Goal: Transaction & Acquisition: Book appointment/travel/reservation

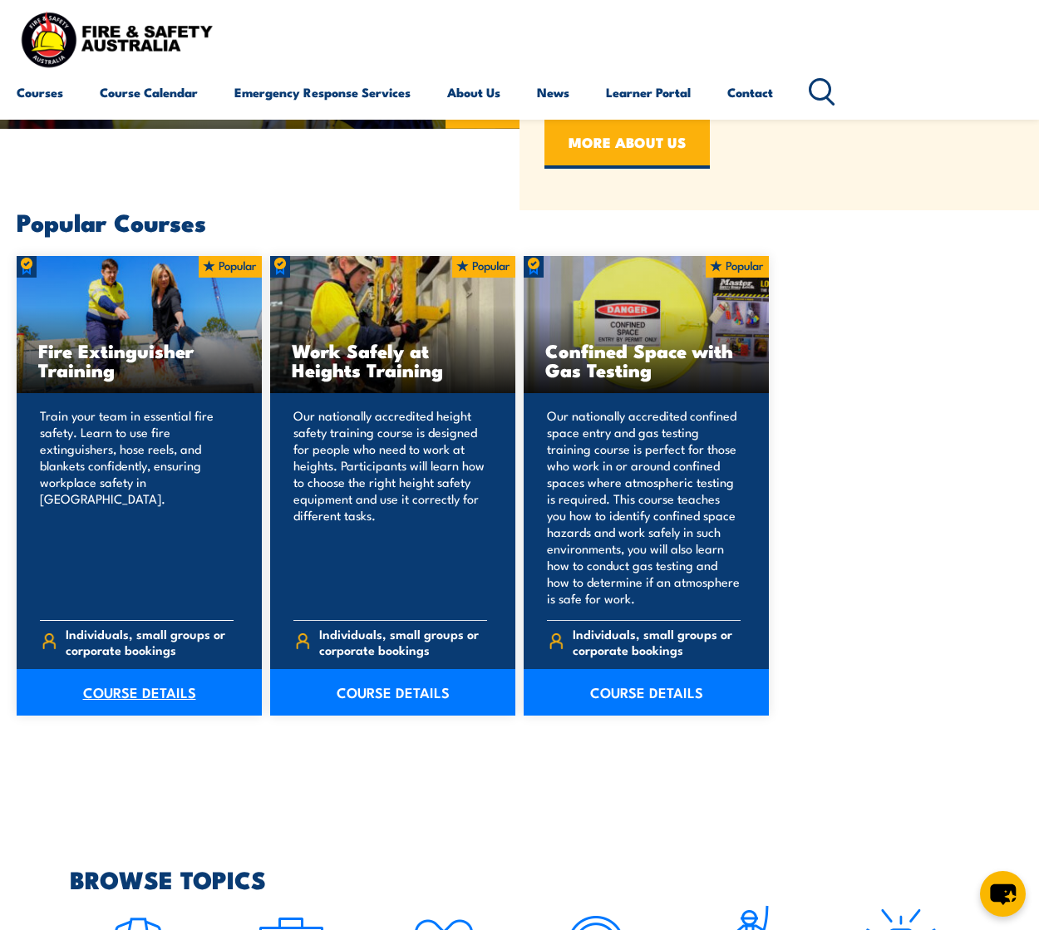
click at [133, 695] on link "COURSE DETAILS" at bounding box center [139, 692] width 245 height 47
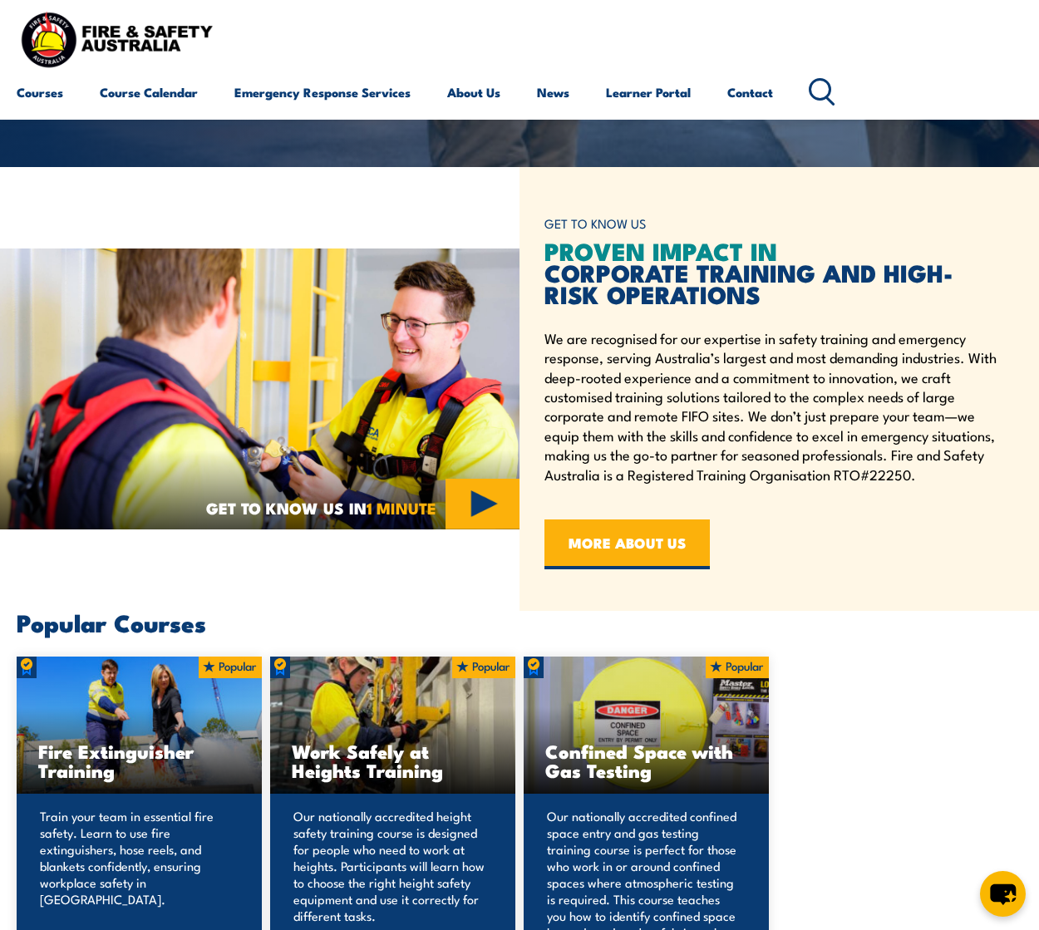
scroll to position [417, 0]
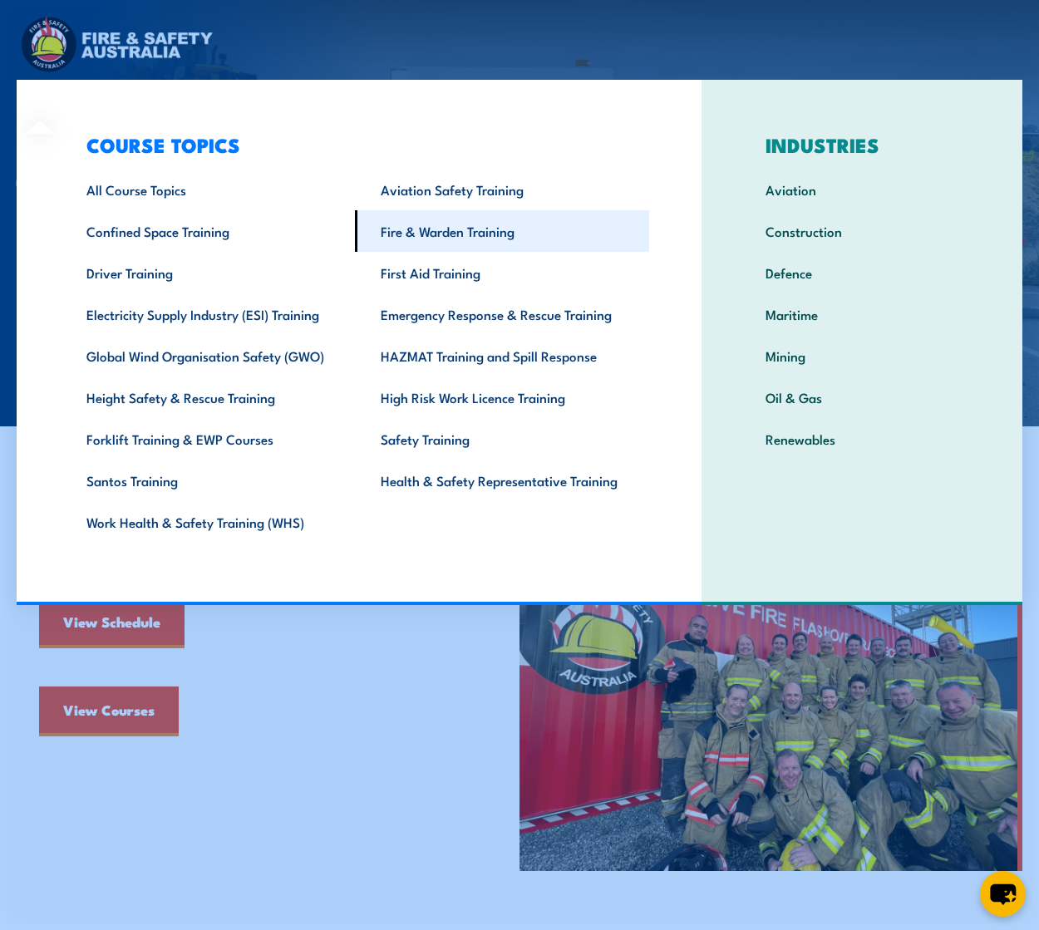
click at [486, 225] on link "Fire & Warden Training" at bounding box center [502, 231] width 294 height 42
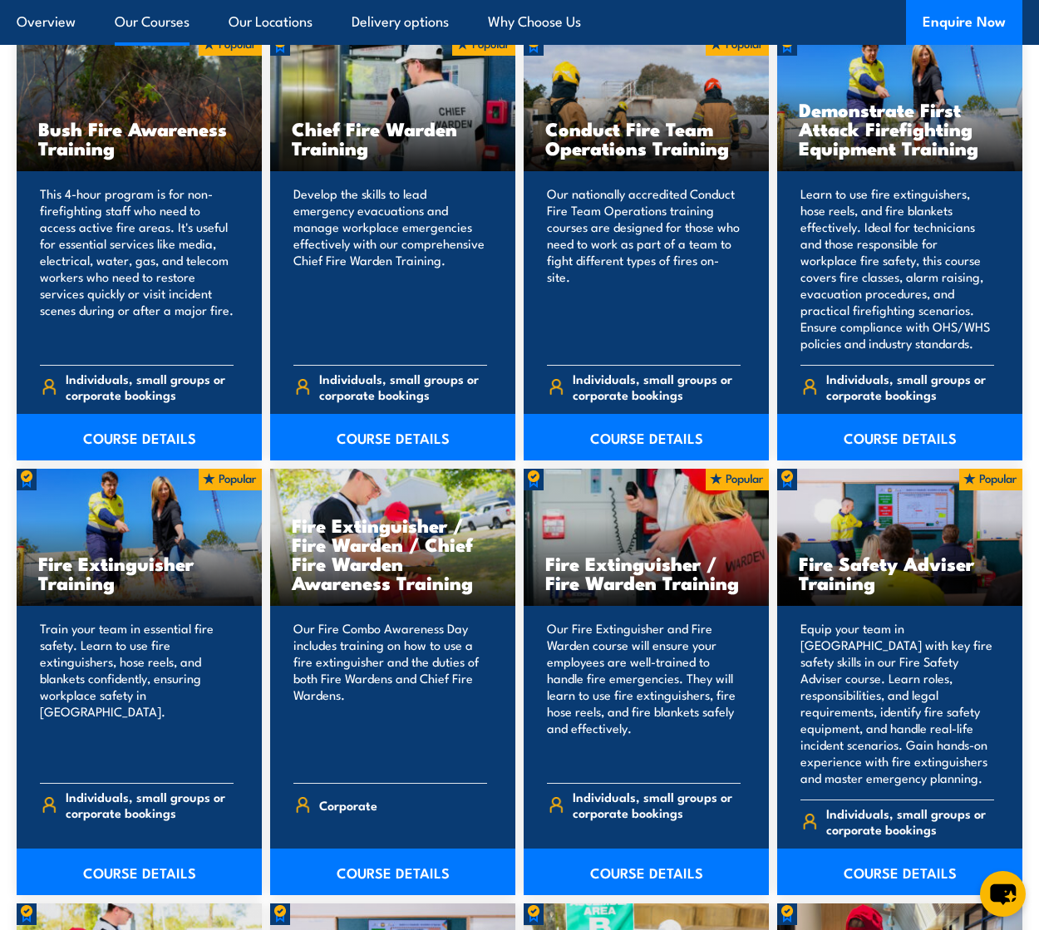
scroll to position [1247, 0]
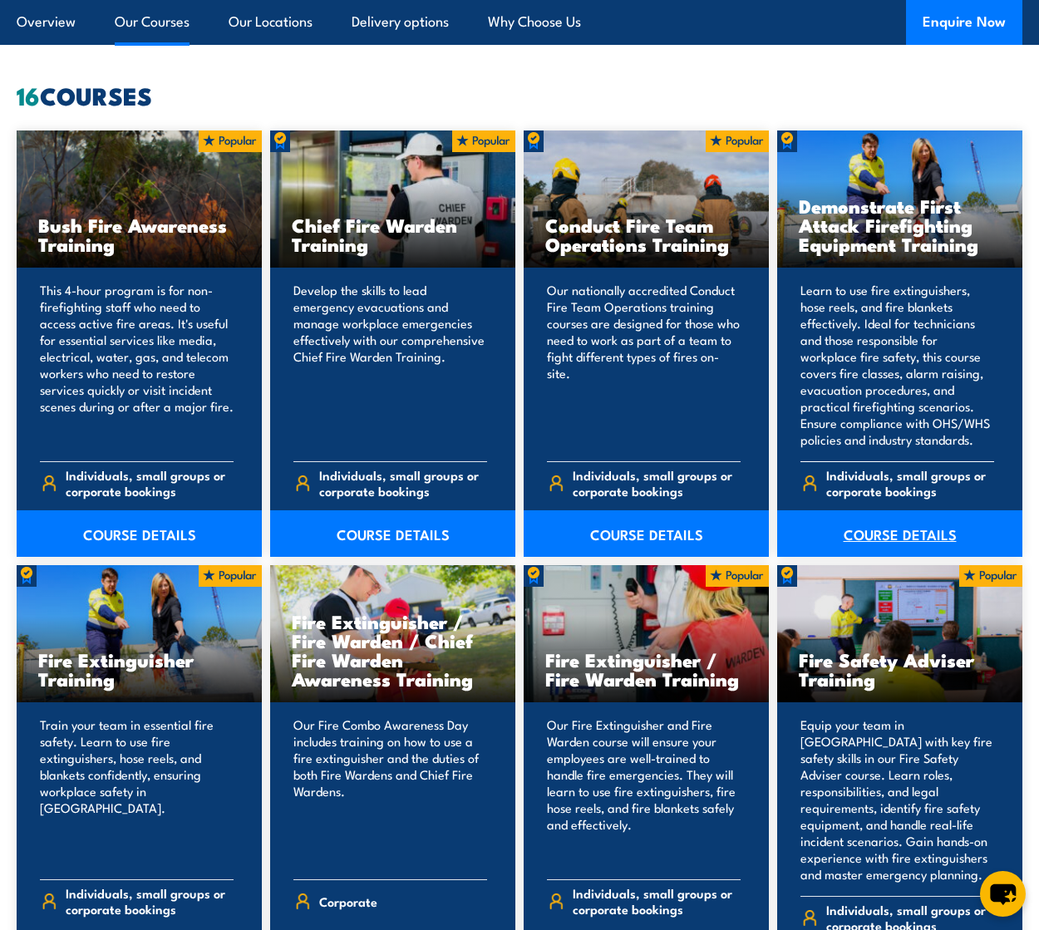
click at [914, 533] on link "COURSE DETAILS" at bounding box center [899, 533] width 245 height 47
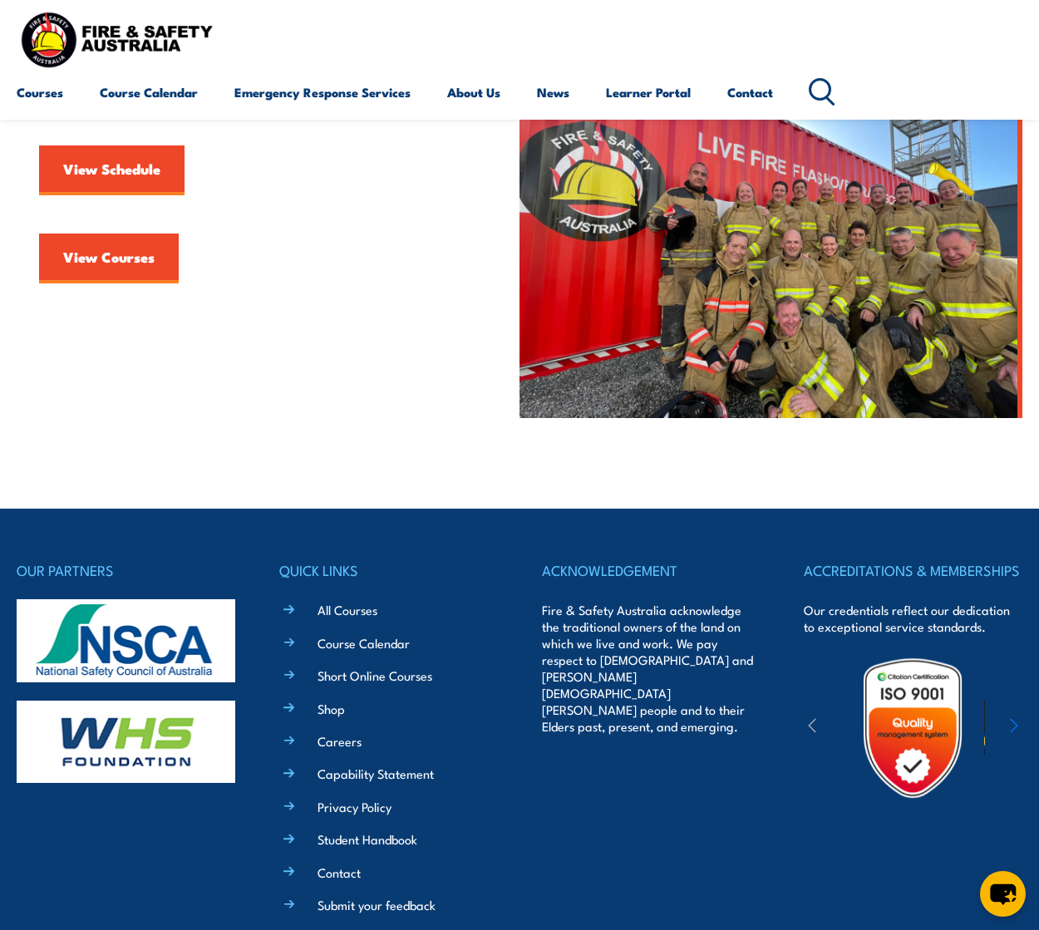
scroll to position [416, 0]
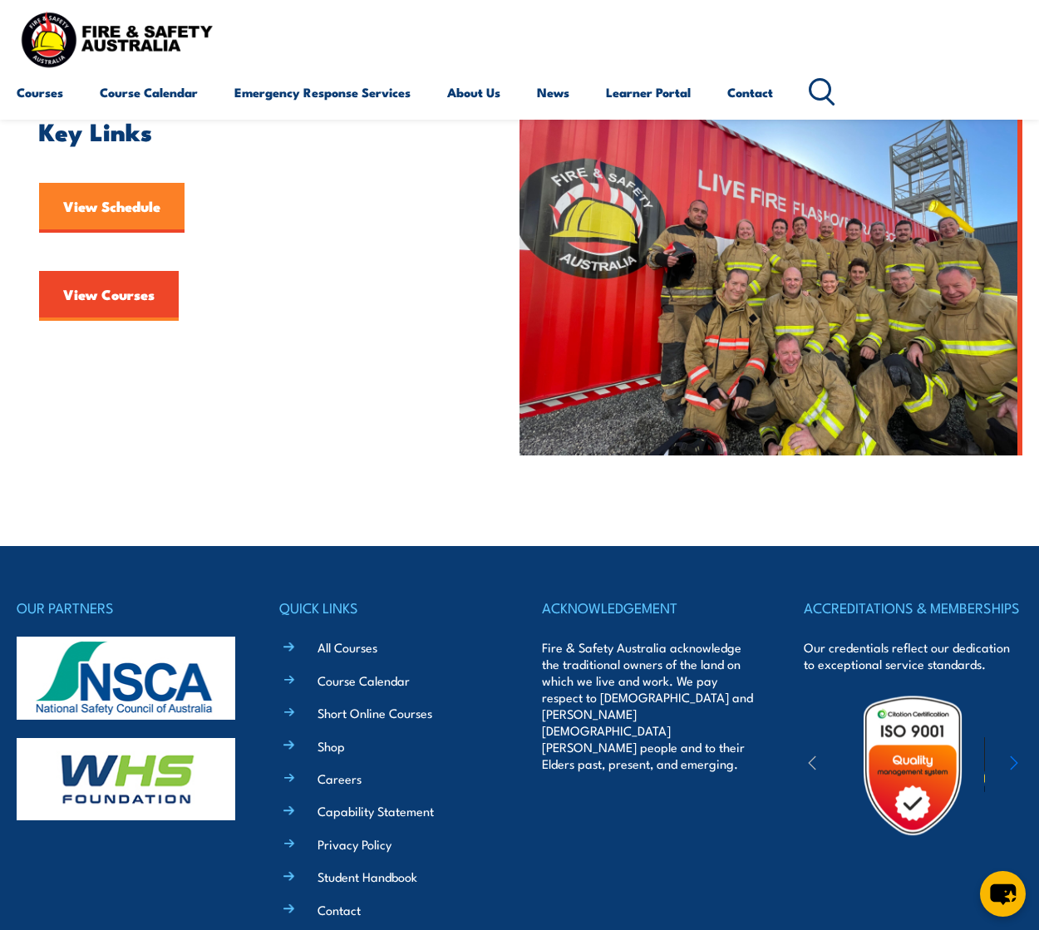
click at [131, 214] on link "View Schedule" at bounding box center [111, 208] width 145 height 50
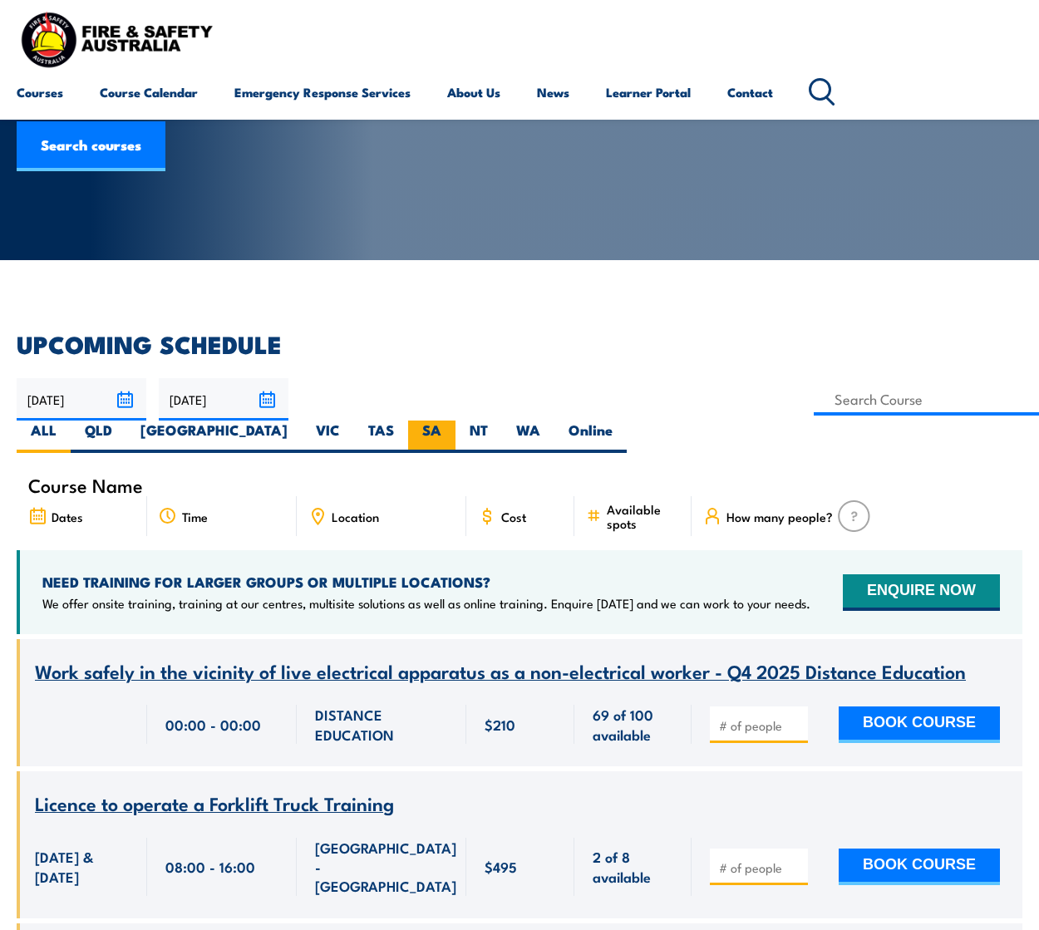
scroll to position [166, 0]
click at [502, 421] on label "NT" at bounding box center [479, 437] width 47 height 32
click at [499, 421] on input "NT" at bounding box center [493, 426] width 11 height 11
radio input "true"
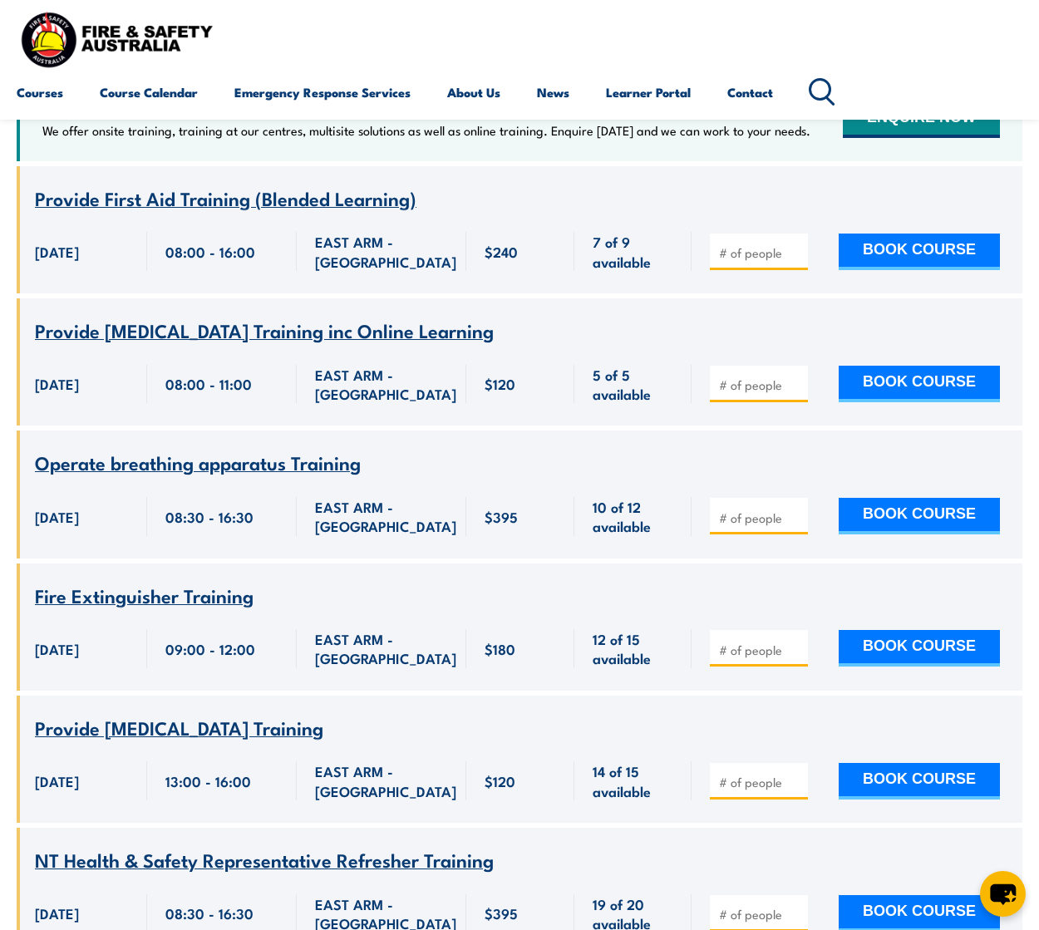
scroll to position [748, 0]
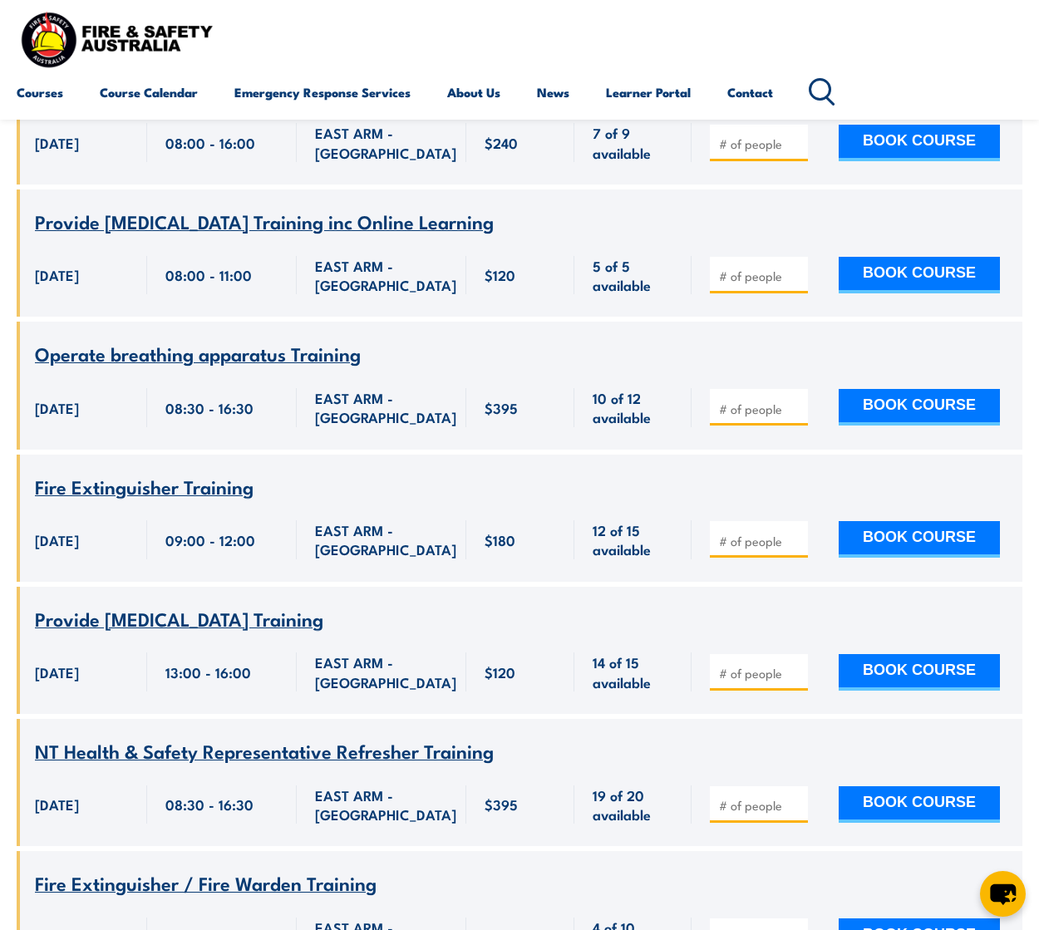
click at [140, 472] on span "Fire Extinguisher Training" at bounding box center [144, 486] width 219 height 28
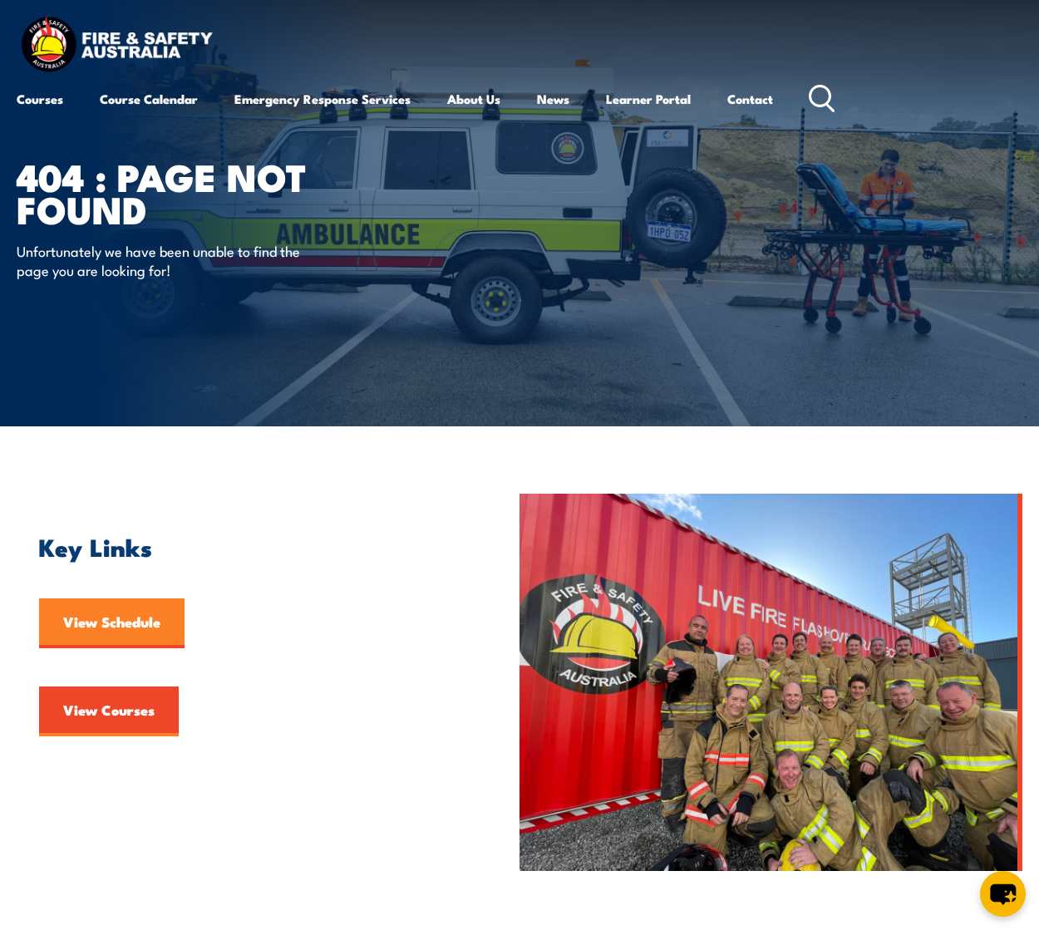
click at [119, 614] on link "View Schedule" at bounding box center [111, 624] width 145 height 50
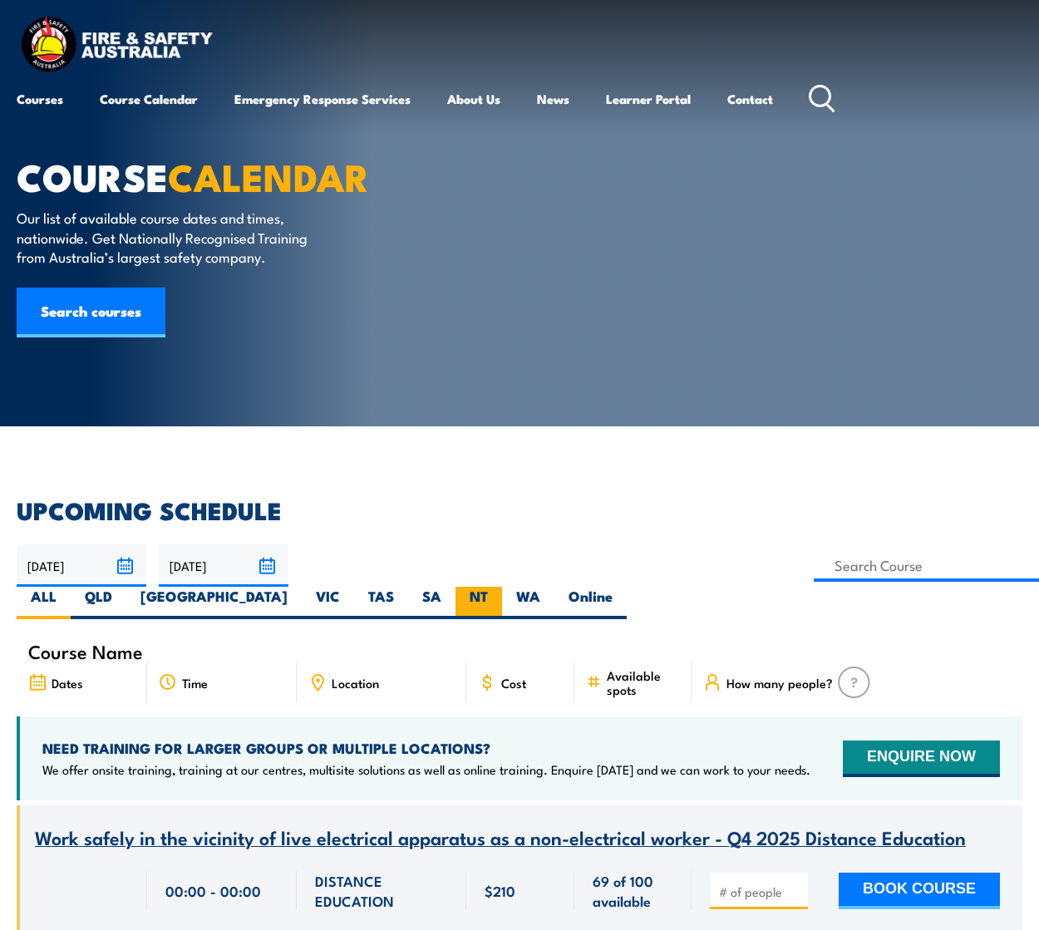
click at [502, 587] on label "NT" at bounding box center [479, 603] width 47 height 32
click at [499, 587] on input "NT" at bounding box center [493, 592] width 11 height 11
radio input "true"
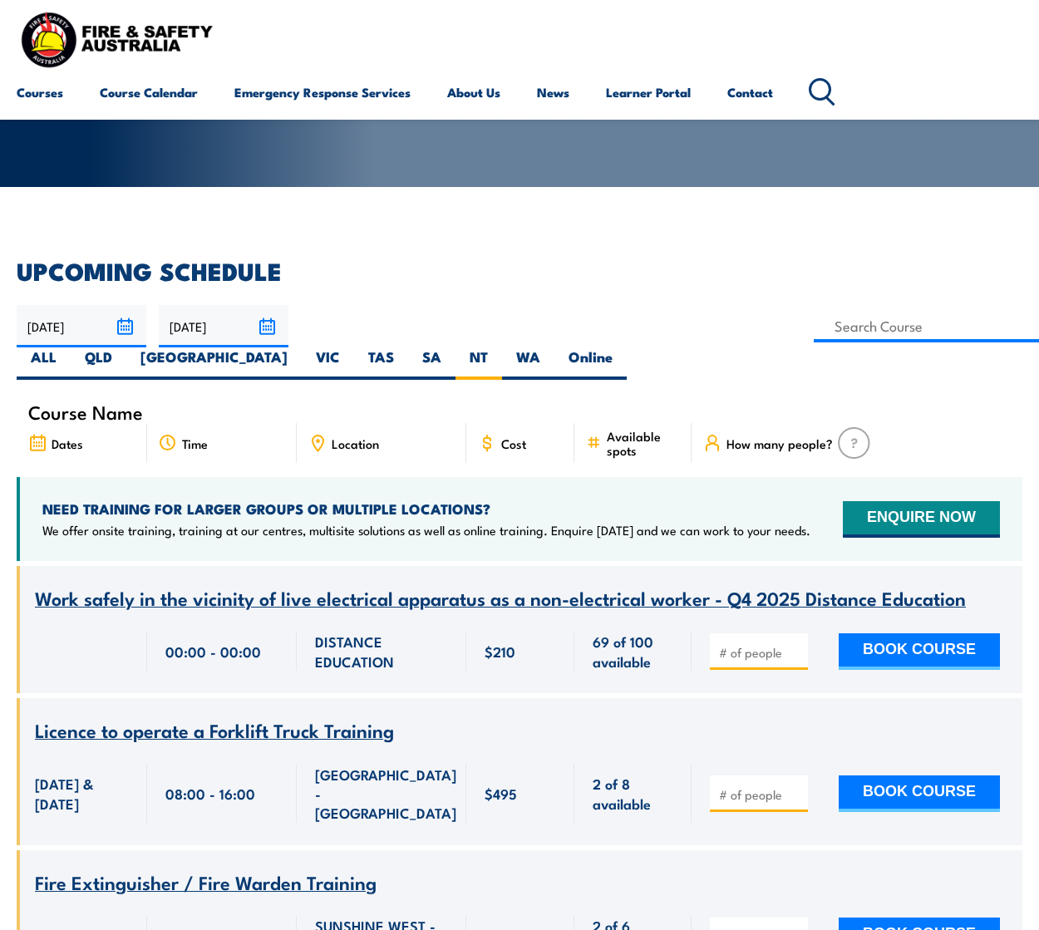
scroll to position [333, 0]
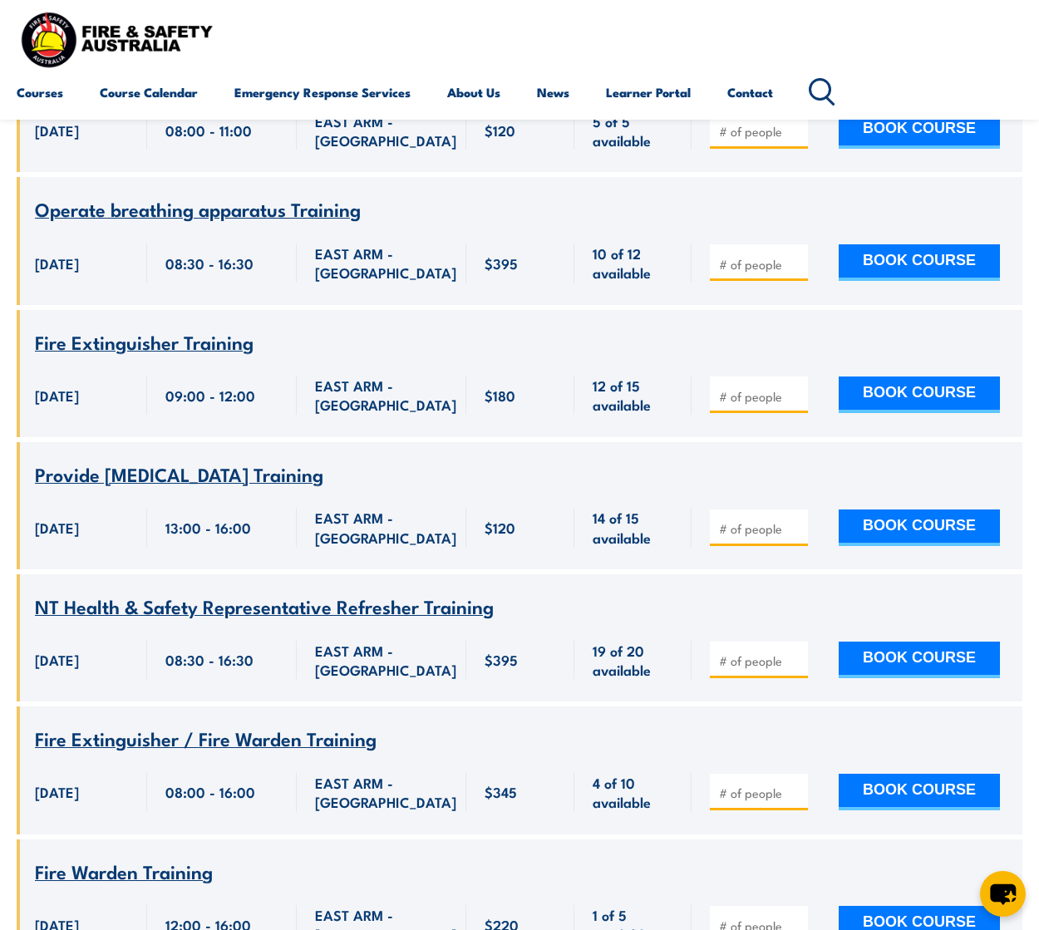
scroll to position [848, 0]
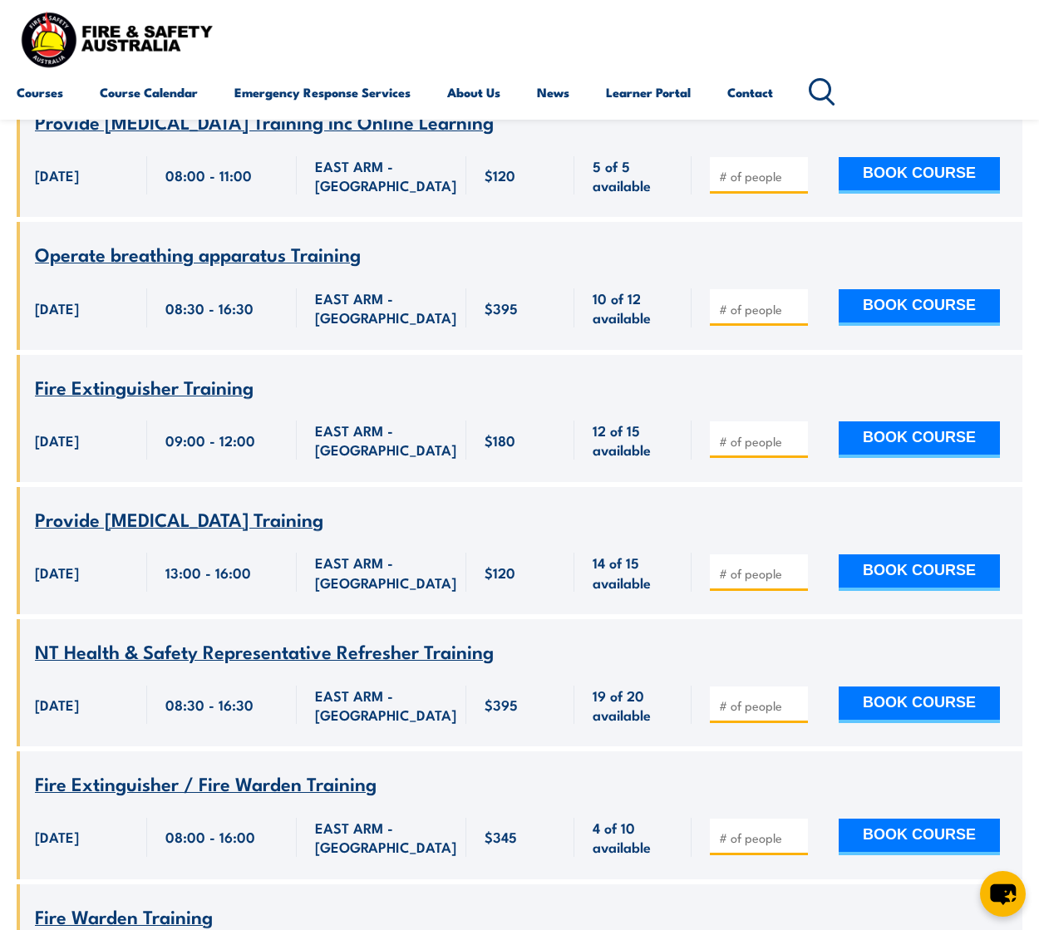
click at [741, 433] on input "number" at bounding box center [760, 441] width 83 height 17
click at [793, 433] on input "1" at bounding box center [760, 441] width 83 height 17
type input "2"
click at [793, 433] on input "2" at bounding box center [760, 441] width 83 height 17
click at [944, 422] on button "BOOK COURSE" at bounding box center [919, 440] width 161 height 37
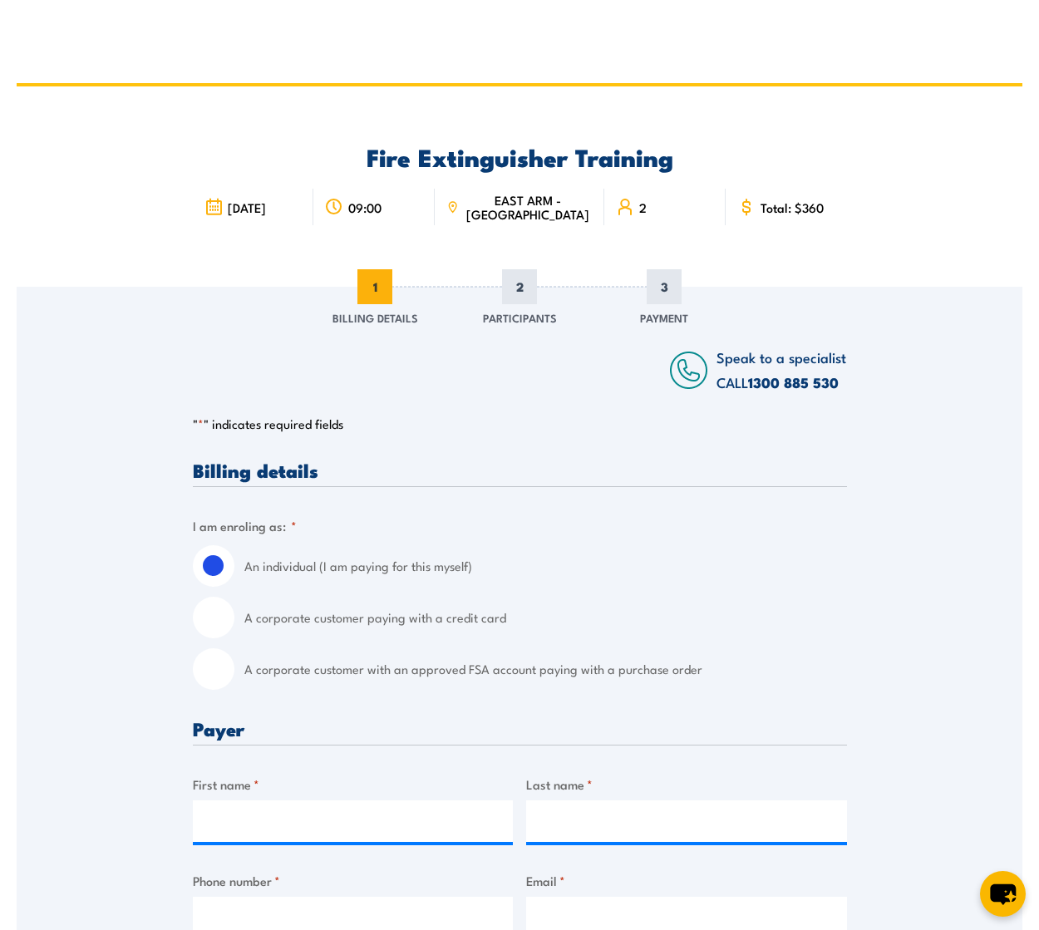
click at [215, 625] on input "A corporate customer paying with a credit card" at bounding box center [214, 618] width 42 height 42
radio input "true"
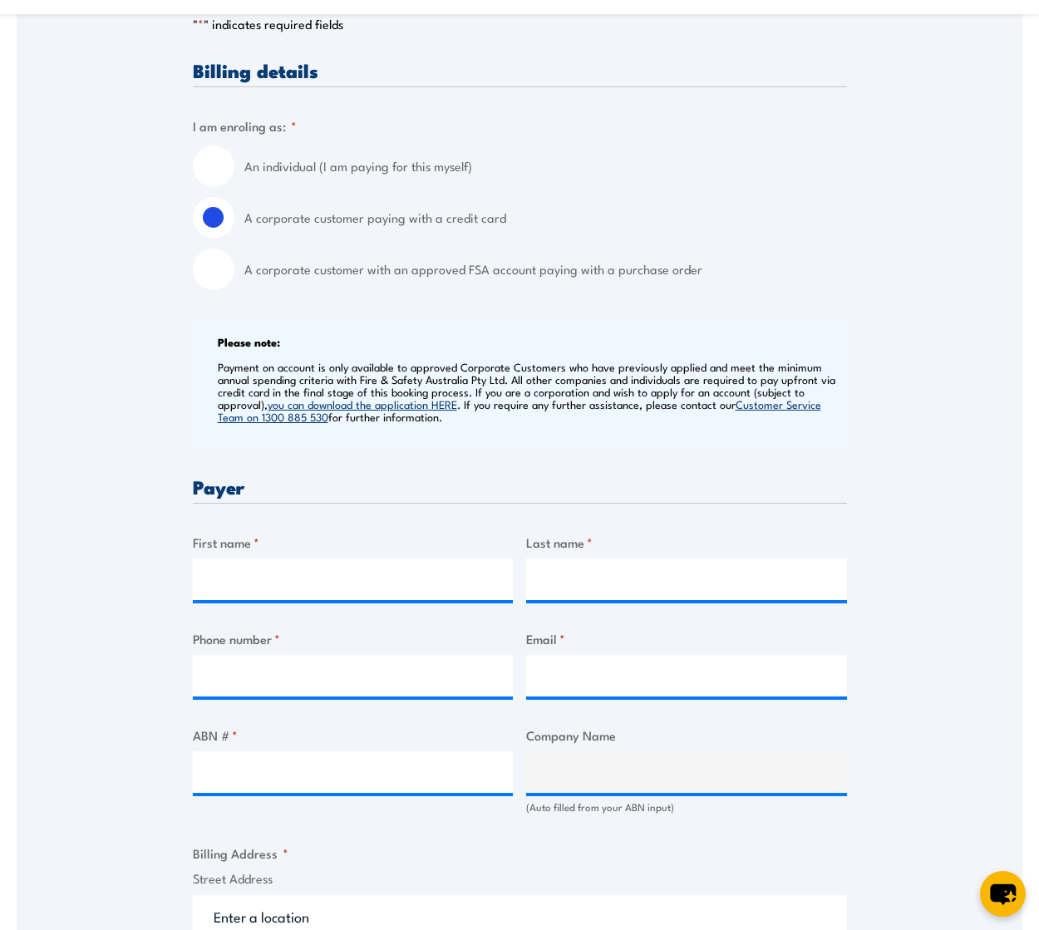
scroll to position [499, 0]
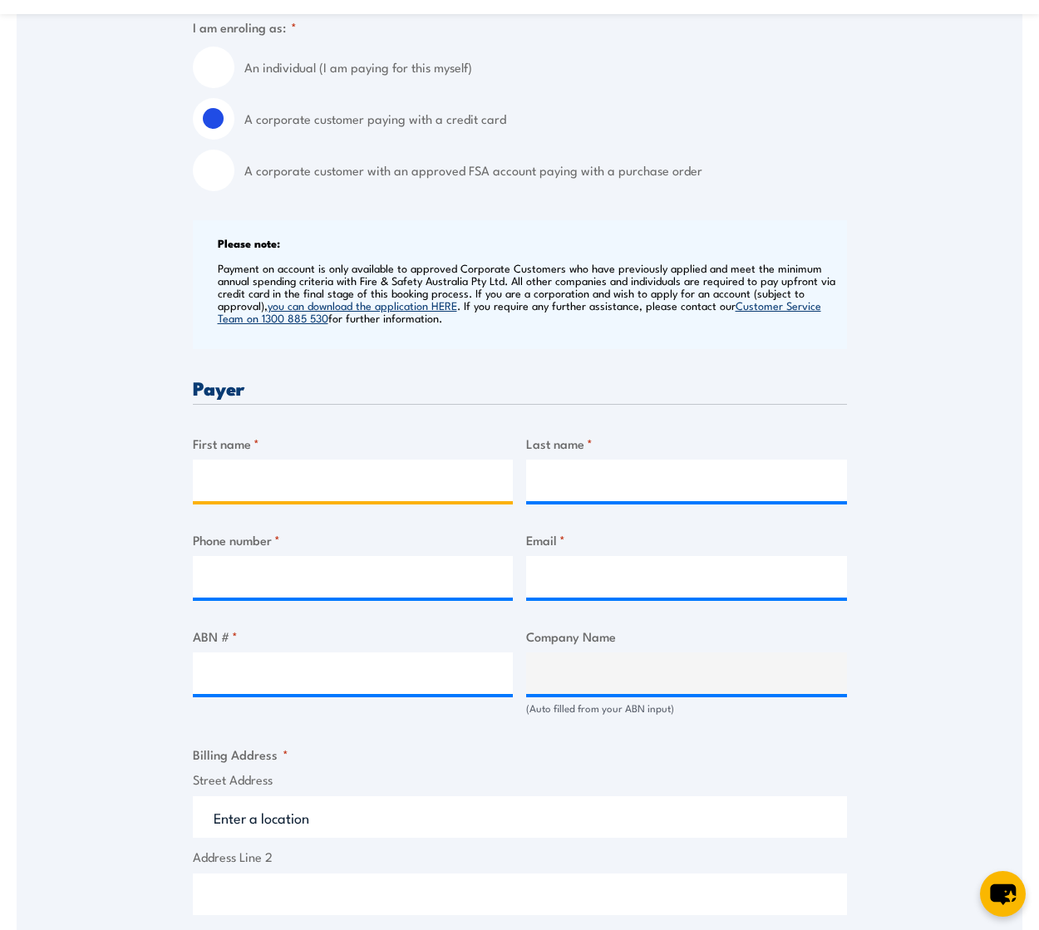
click at [243, 486] on input "First name *" at bounding box center [353, 481] width 321 height 42
type input "[PERSON_NAME]"
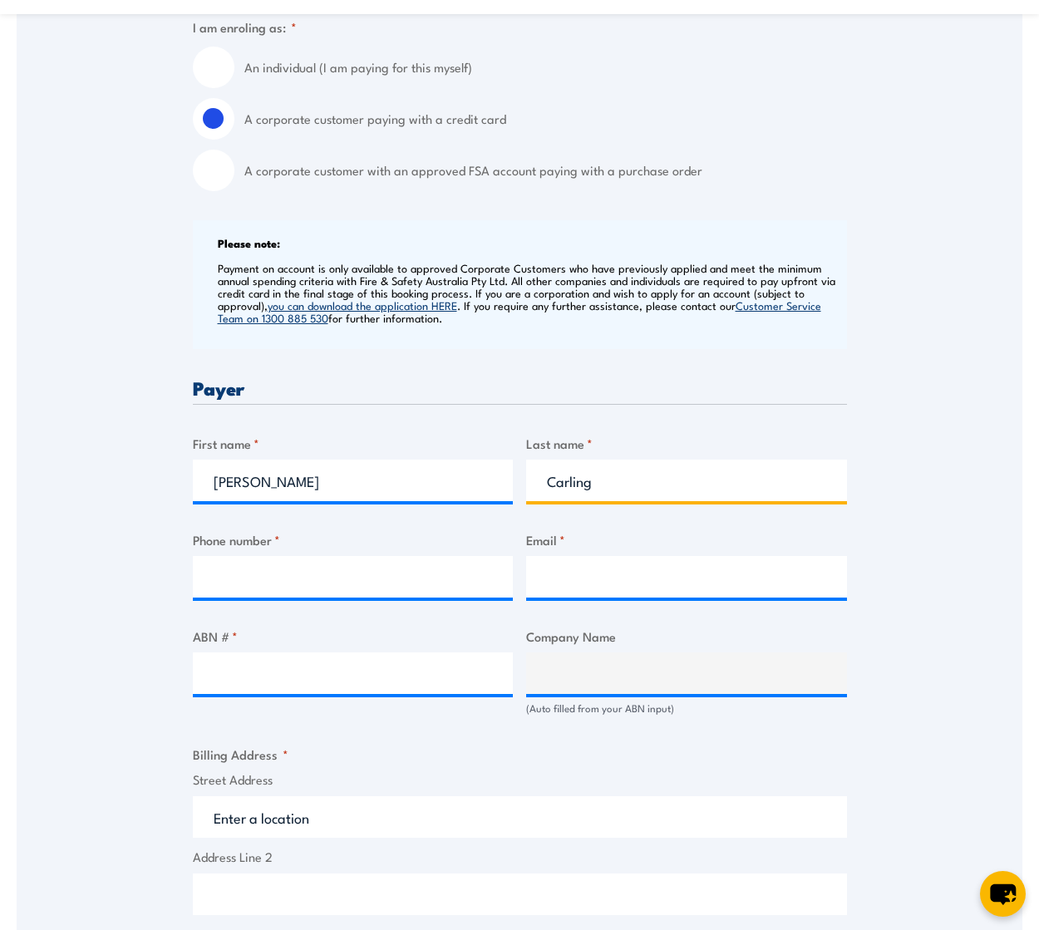
type input "Carling"
type input "0467613743"
type input "[PERSON_NAME][EMAIL_ADDRESS][DOMAIN_NAME]"
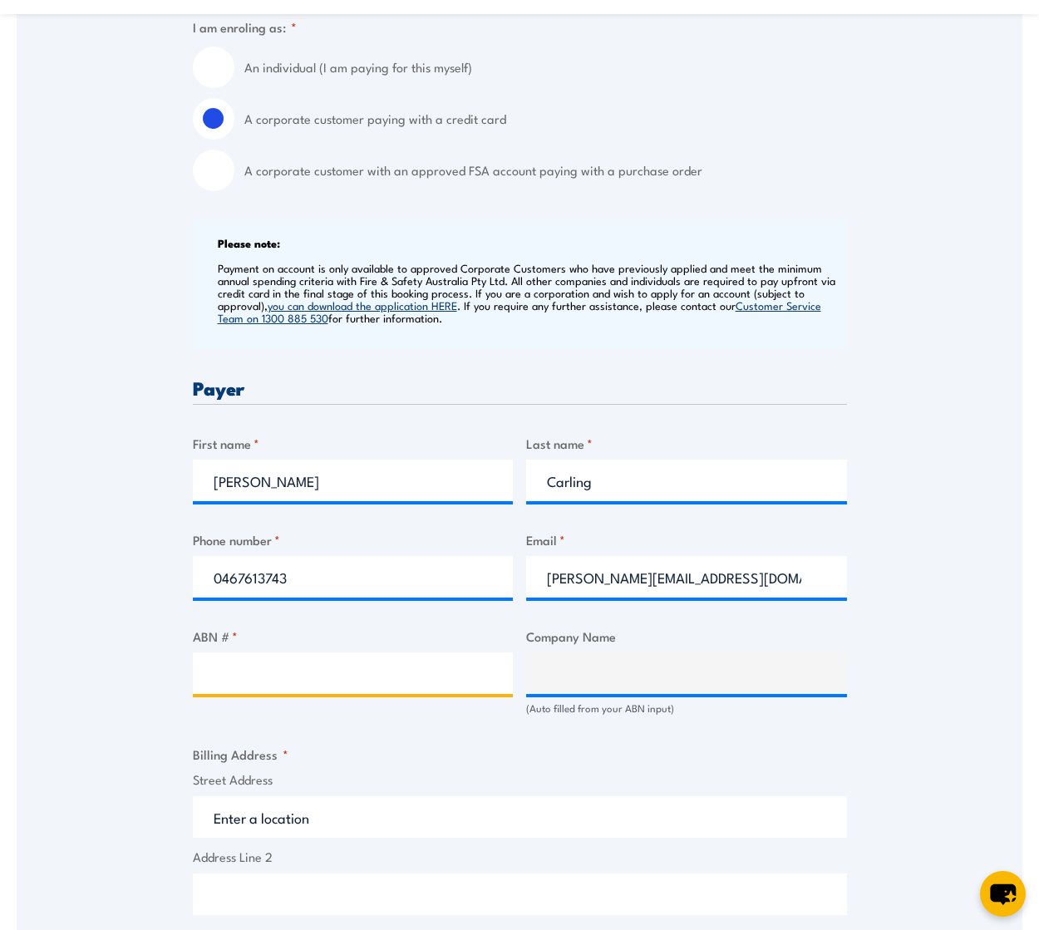
click at [301, 676] on input "ABN # *" at bounding box center [353, 674] width 321 height 42
click at [257, 680] on input "ABN # *" at bounding box center [353, 674] width 321 height 42
click at [280, 683] on input "ABN # *" at bounding box center [353, 674] width 321 height 42
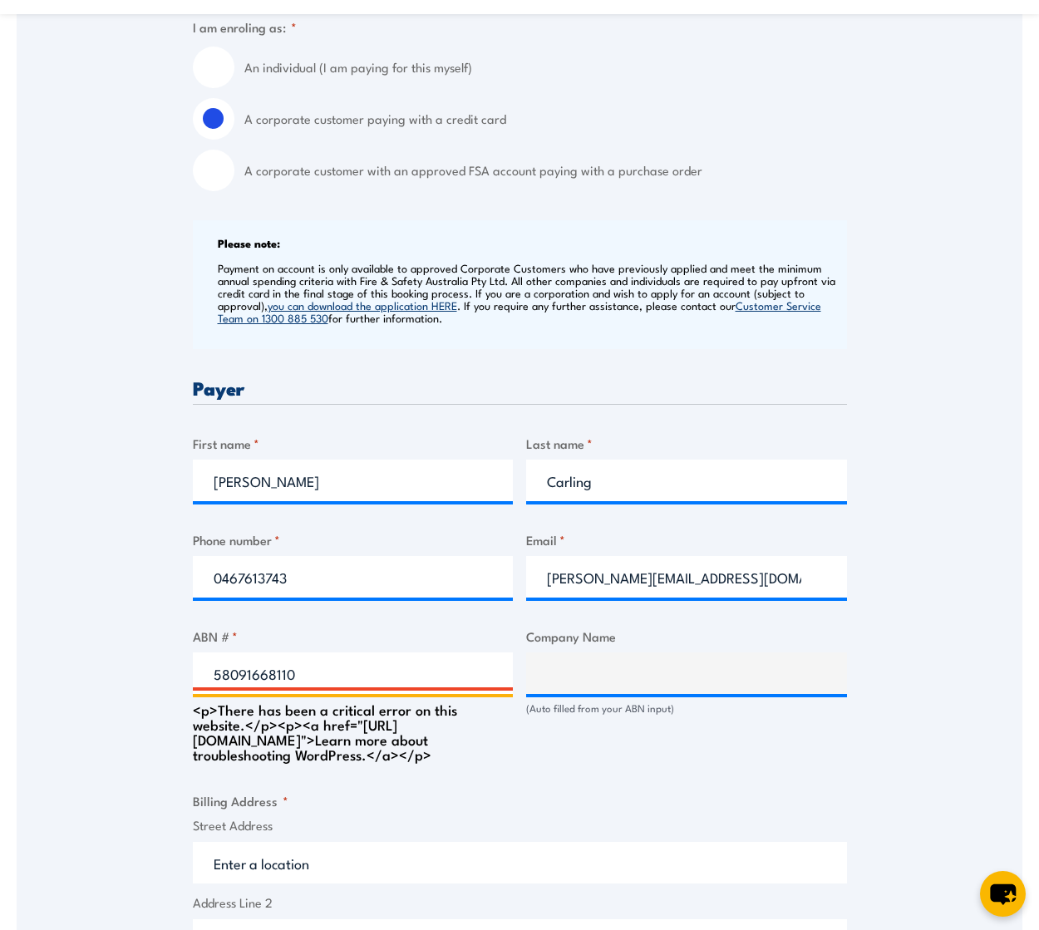
click at [335, 683] on input "58091668110" at bounding box center [353, 674] width 321 height 42
click at [229, 677] on input "58091668110" at bounding box center [353, 674] width 321 height 42
type input "58 091668110"
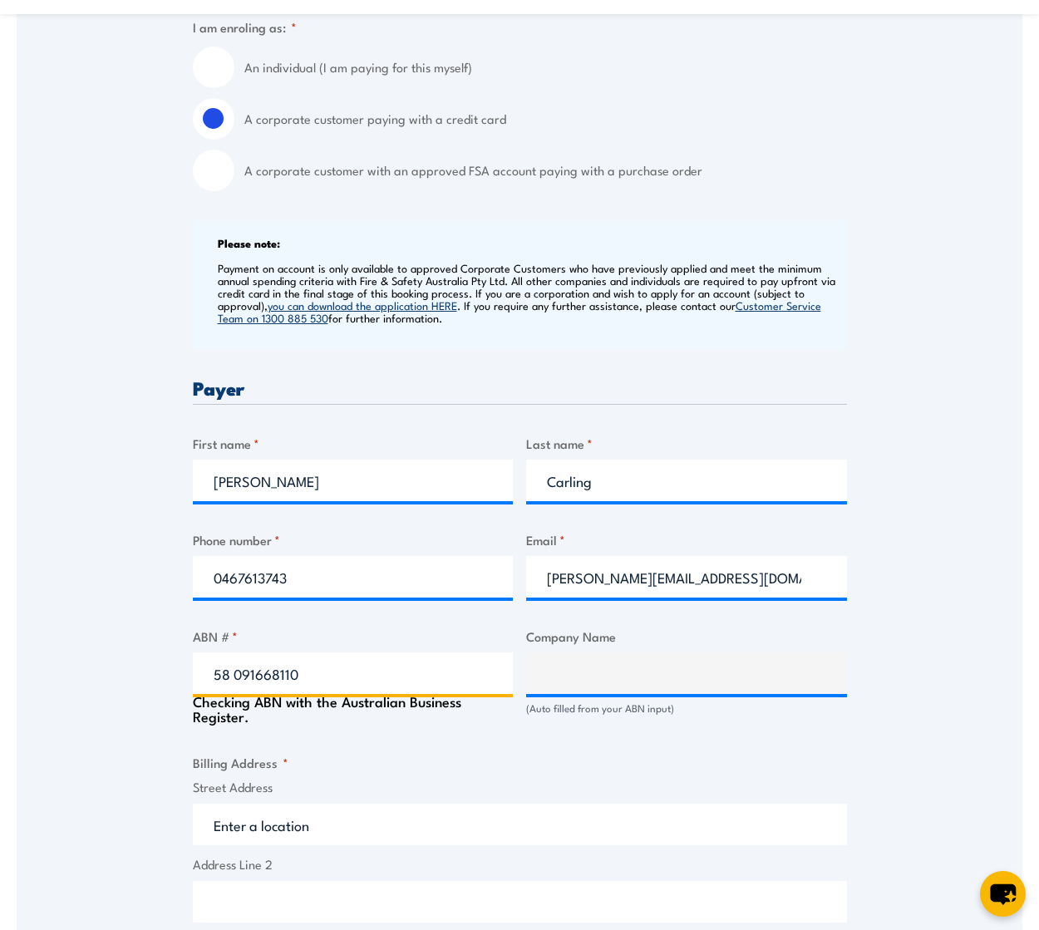
type input "APT MANAGEMENT SERVICES PTY LIMITED"
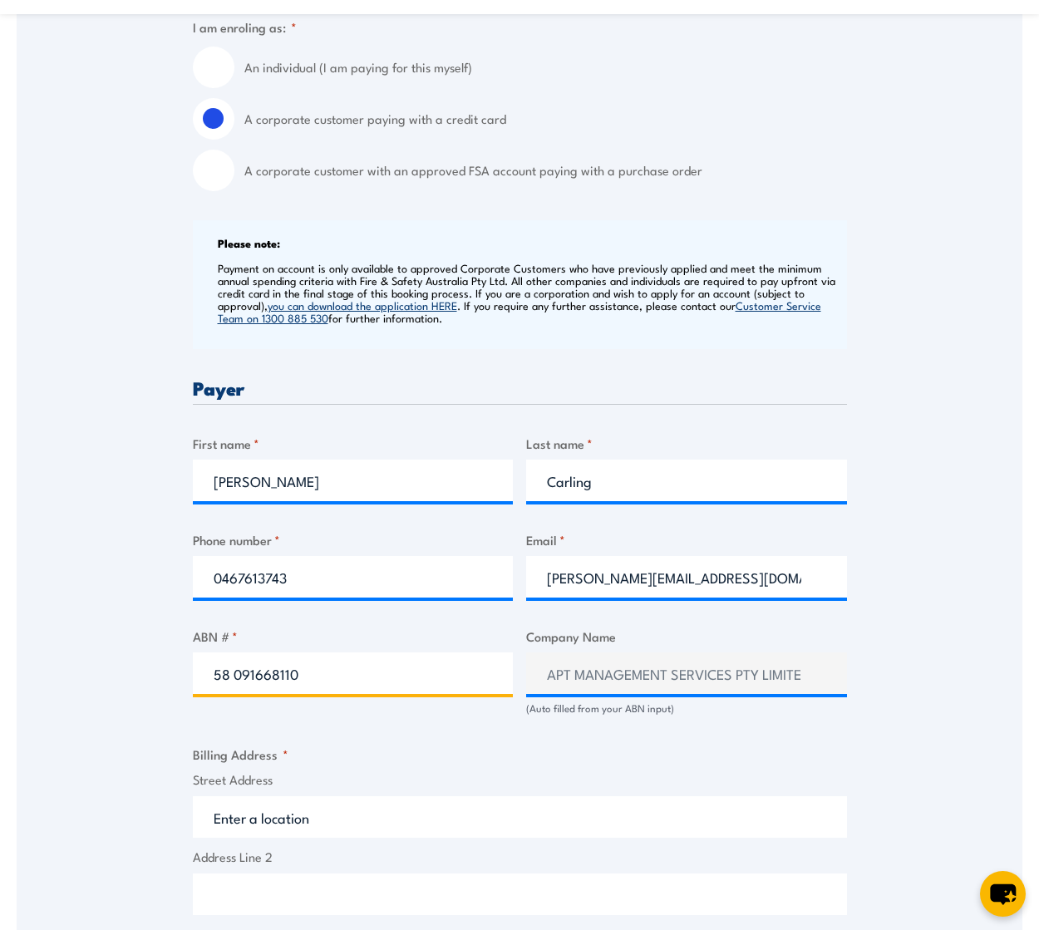
click at [254, 673] on input "58 091668110" at bounding box center [353, 674] width 321 height 42
click at [284, 680] on input "58 091 668110" at bounding box center [353, 674] width 321 height 42
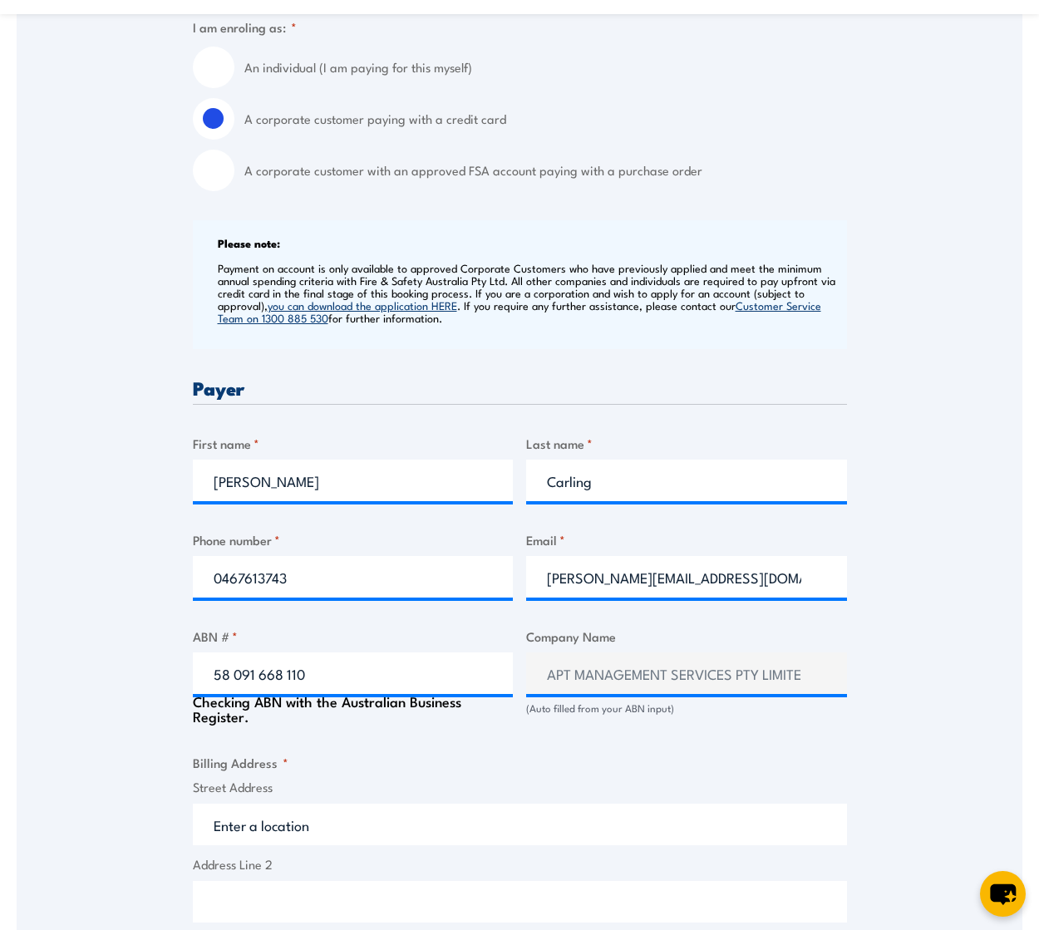
click at [450, 763] on fieldset "Billing Address * Street Address Address Line 2 City State / Province / Region …" at bounding box center [520, 915] width 654 height 324
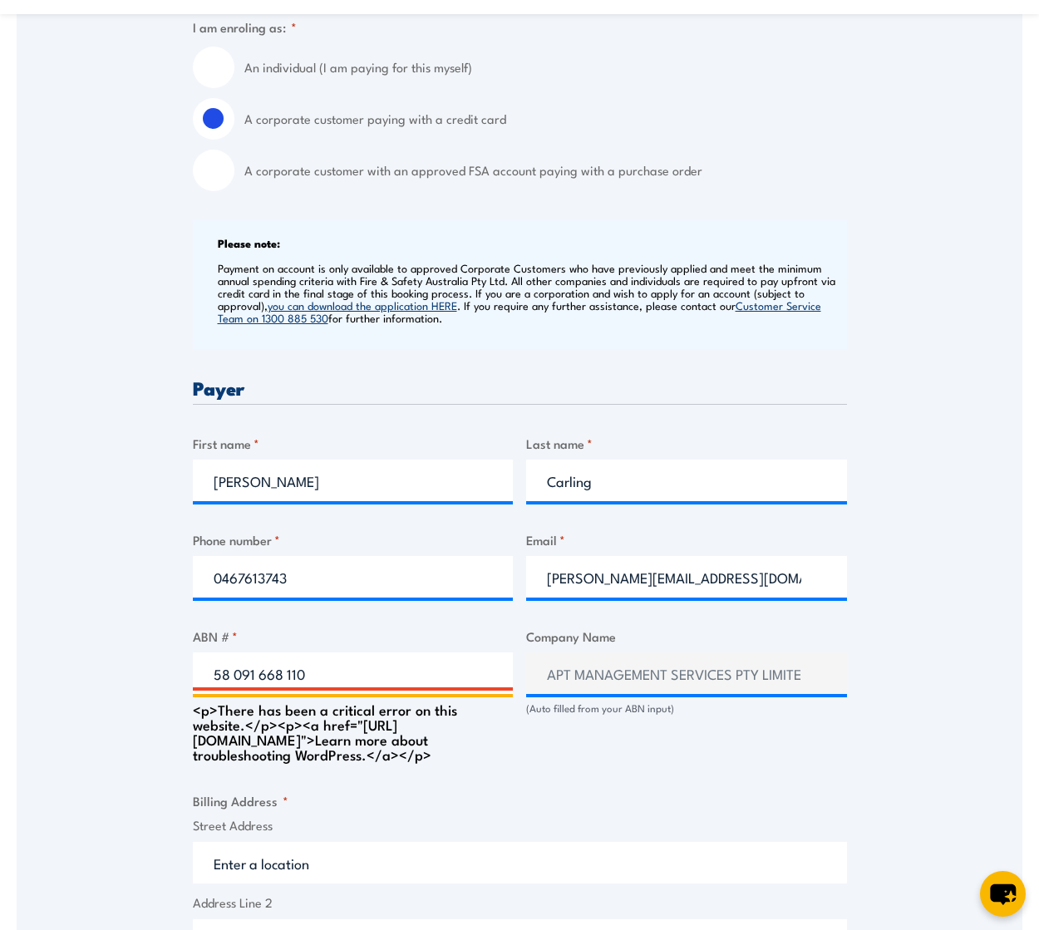
click at [358, 681] on input "58 091 668 110" at bounding box center [353, 674] width 321 height 42
click at [57, 753] on div "Speak to a specialist CALL 1300 885 530 CALL 1300 885 530 " * " indicates requi…" at bounding box center [520, 675] width 1006 height 1775
click at [639, 536] on label "Email *" at bounding box center [686, 539] width 321 height 19
click at [639, 556] on input "angela.carling@apa.com.au" at bounding box center [686, 577] width 321 height 42
click at [365, 673] on input "58 091 668 110" at bounding box center [353, 674] width 321 height 42
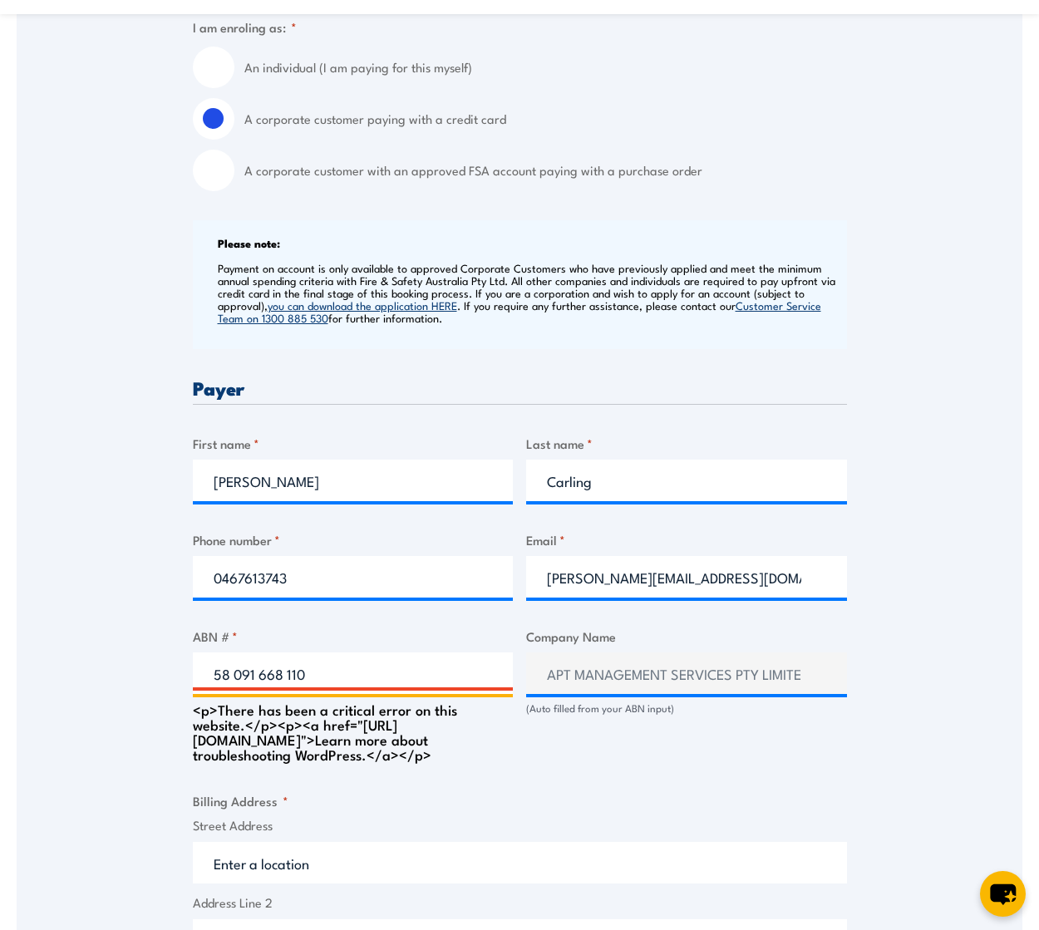
click at [288, 673] on input "58 091 668 110" at bounding box center [353, 674] width 321 height 42
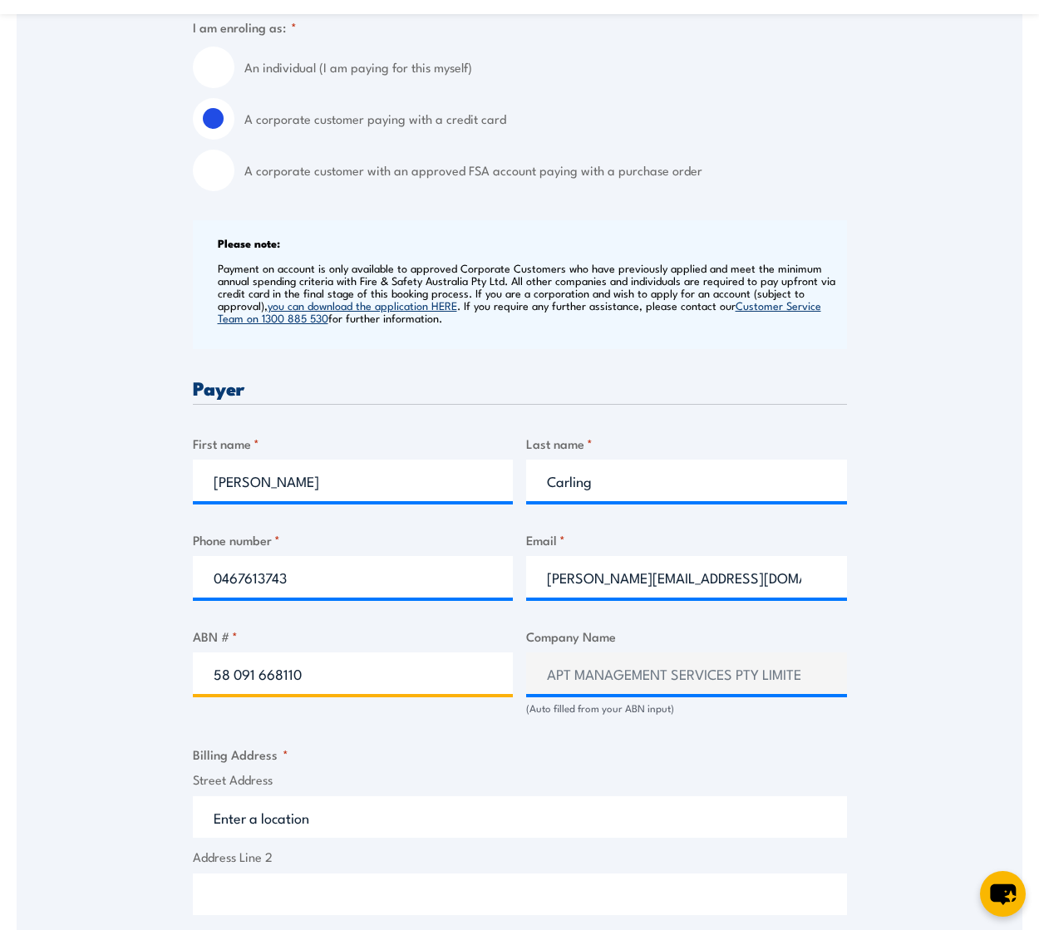
type input "58 091 668110"
click at [367, 826] on input "Street Address" at bounding box center [520, 817] width 654 height 42
click at [361, 822] on input "Street Address" at bounding box center [520, 817] width 654 height 42
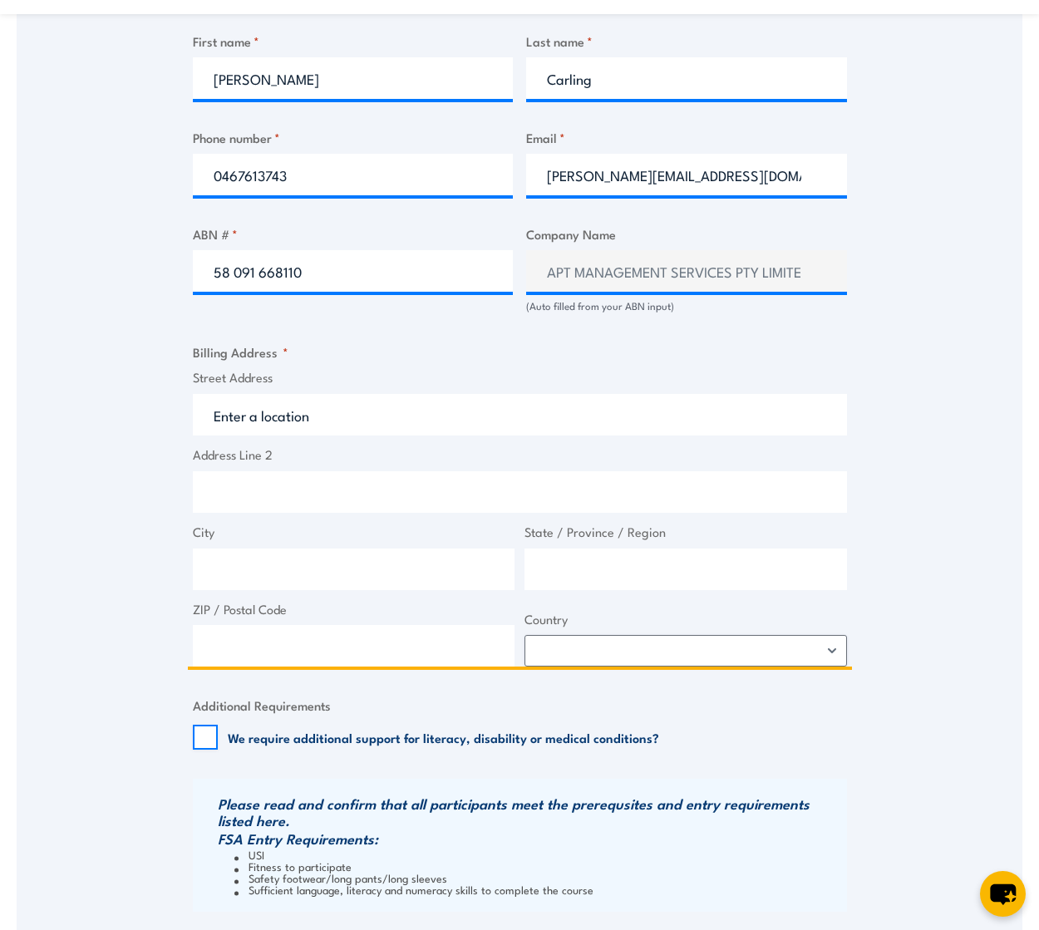
scroll to position [915, 0]
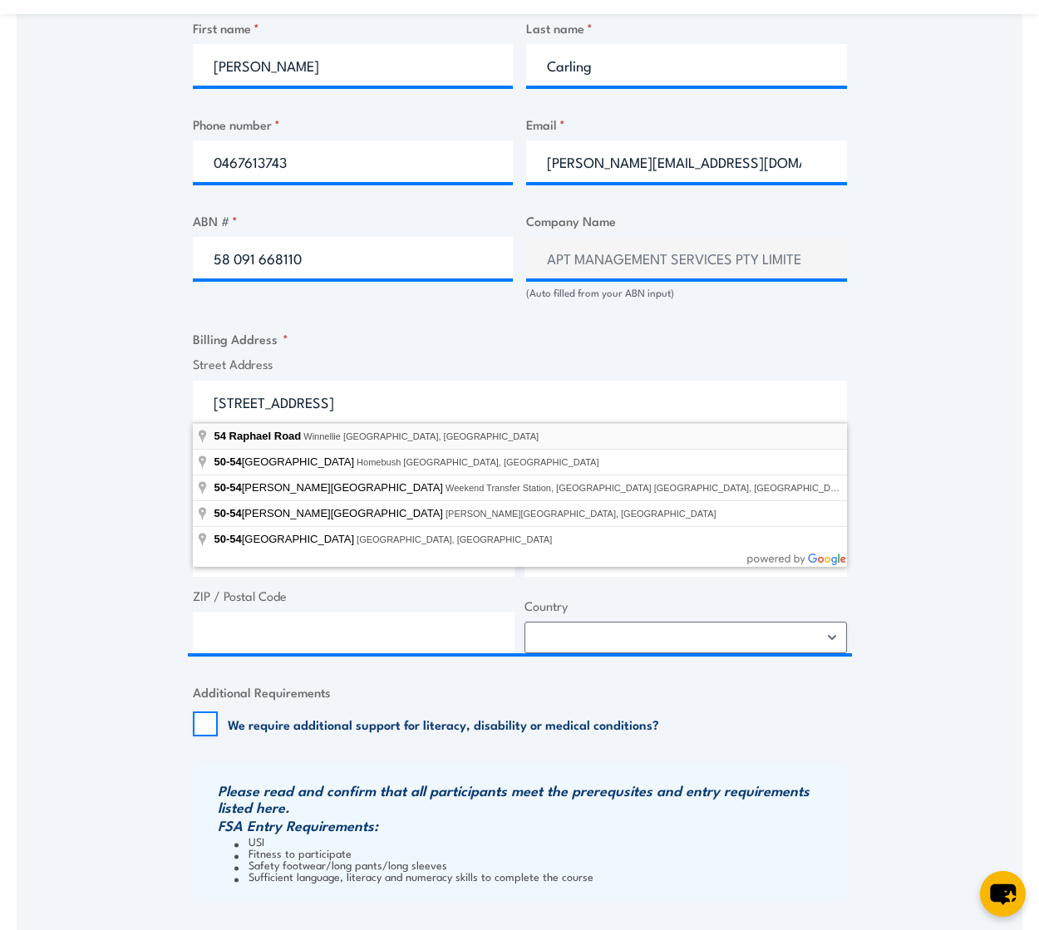
type input "54 Raphael Road, Winnellie NT, Australia"
type input "54 Raphael Rd"
type input "Winnellie"
type input "Northern Territory"
type input "0820"
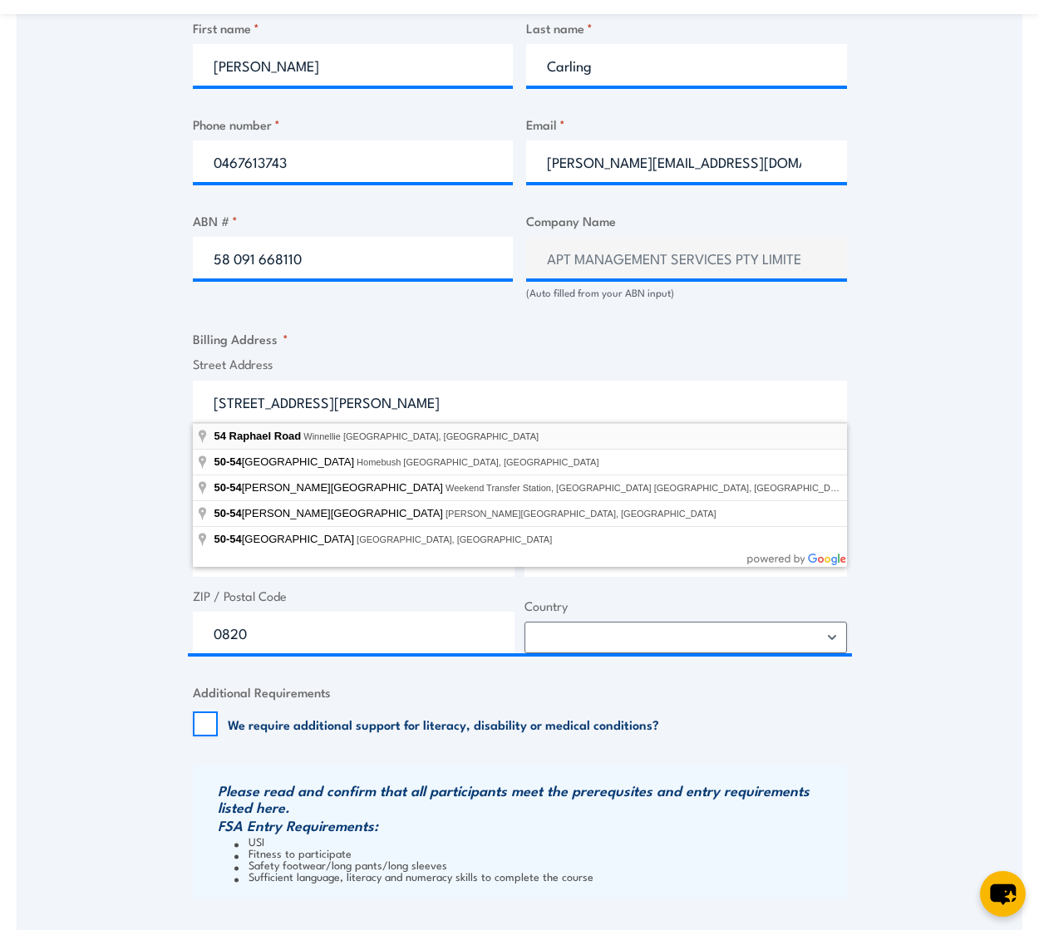
select select "Australia"
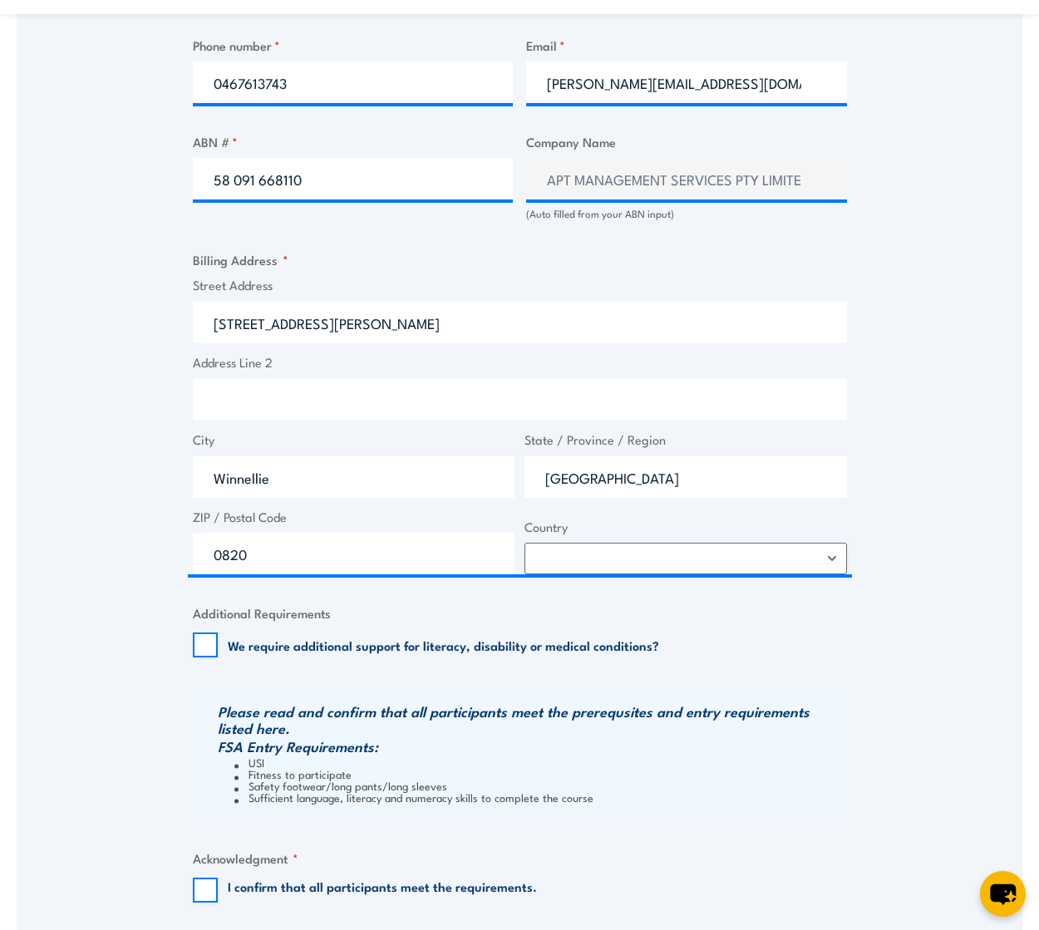
scroll to position [1164, 0]
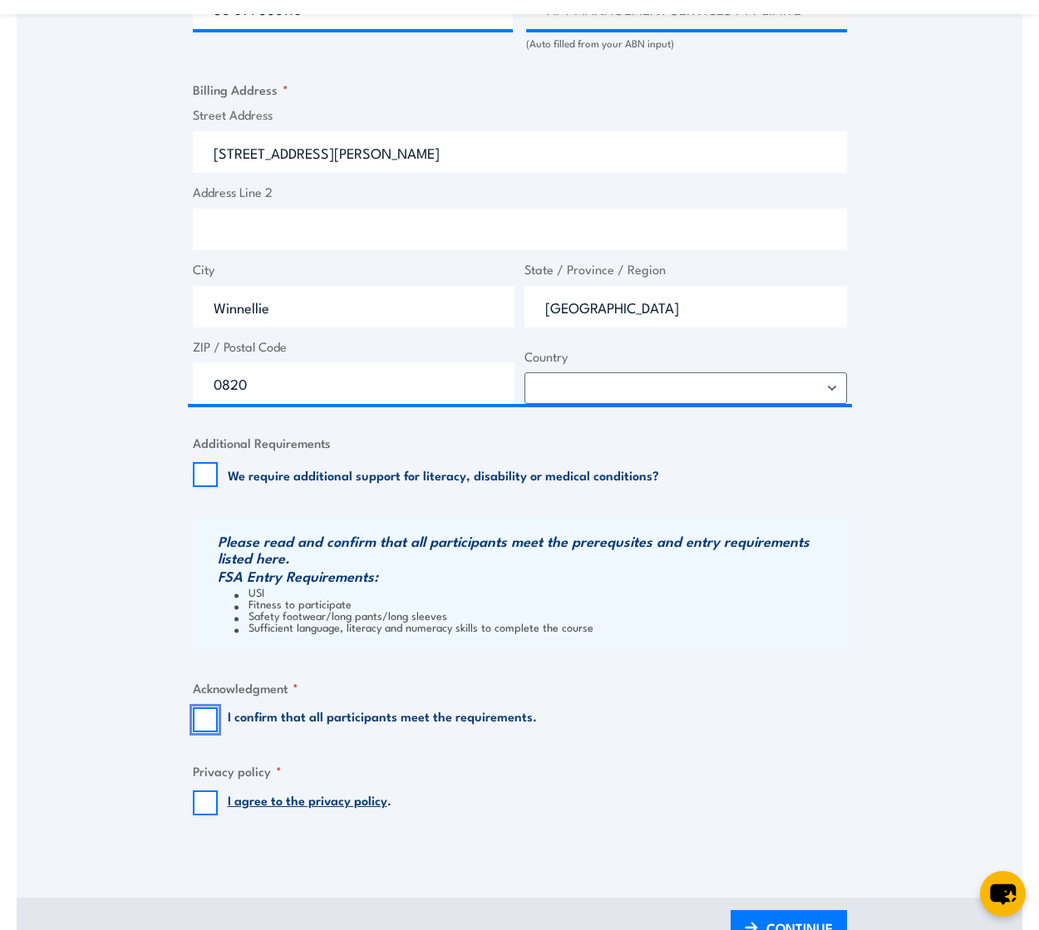
click at [209, 715] on input "I confirm that all participants meet the requirements." at bounding box center [205, 720] width 25 height 25
checkbox input "true"
click at [200, 794] on input "I agree to the privacy policy ." at bounding box center [205, 803] width 25 height 25
checkbox input "true"
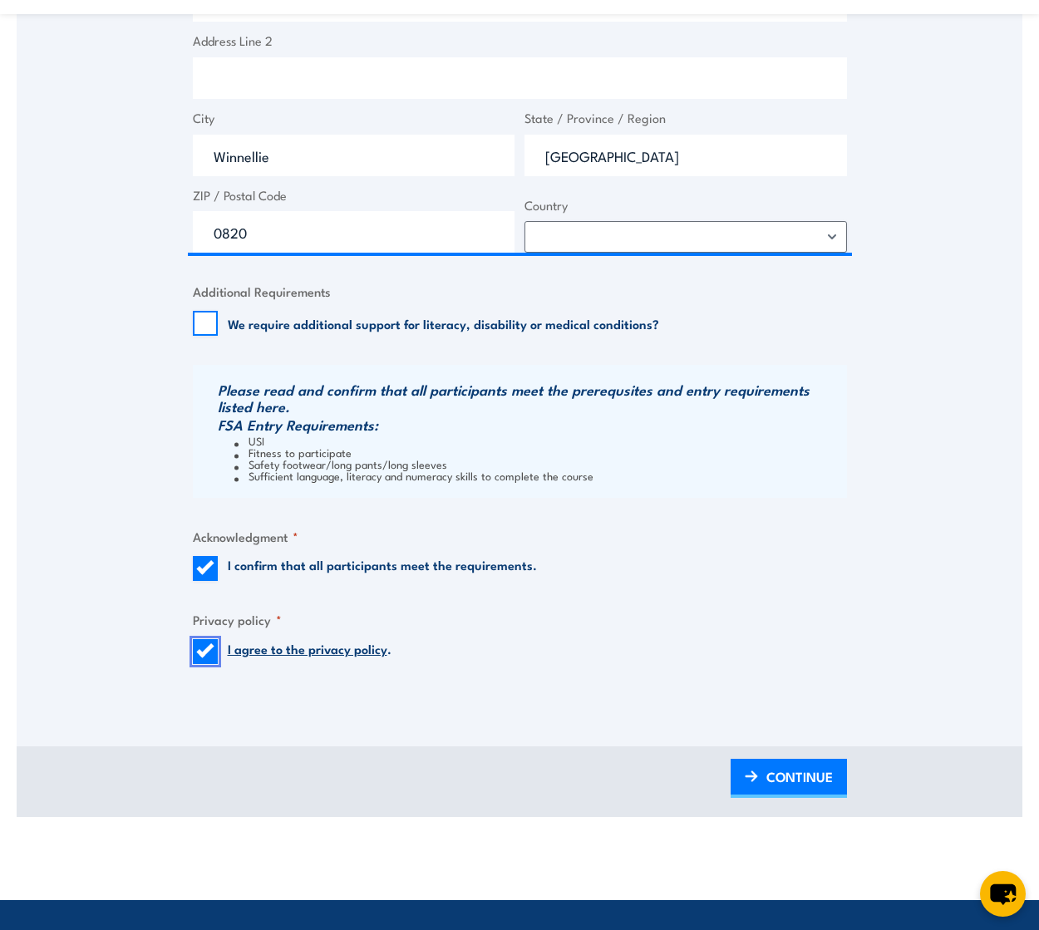
scroll to position [1413, 0]
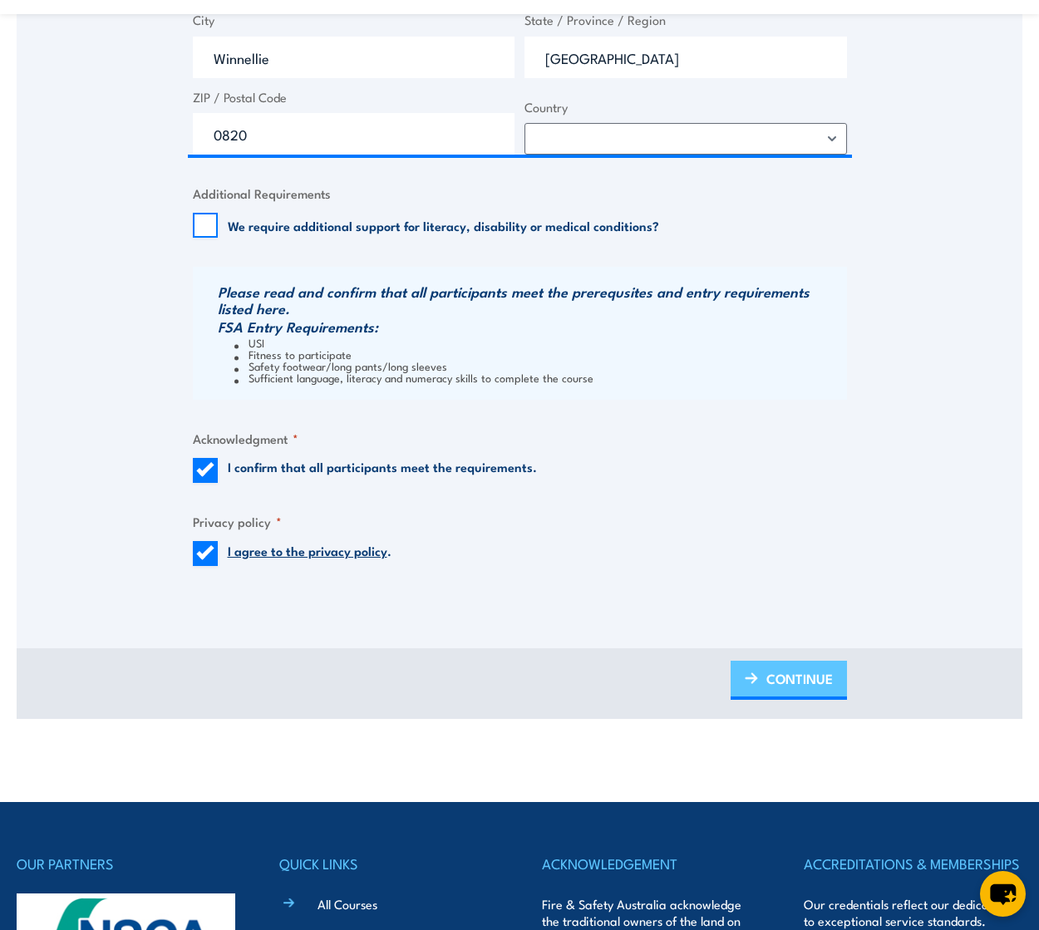
click at [798, 672] on span "CONTINUE" at bounding box center [800, 679] width 67 height 44
click at [787, 682] on span "PLEASE WAIT..." at bounding box center [787, 679] width 92 height 44
click at [786, 681] on span "PLEASE WAIT..." at bounding box center [787, 679] width 92 height 44
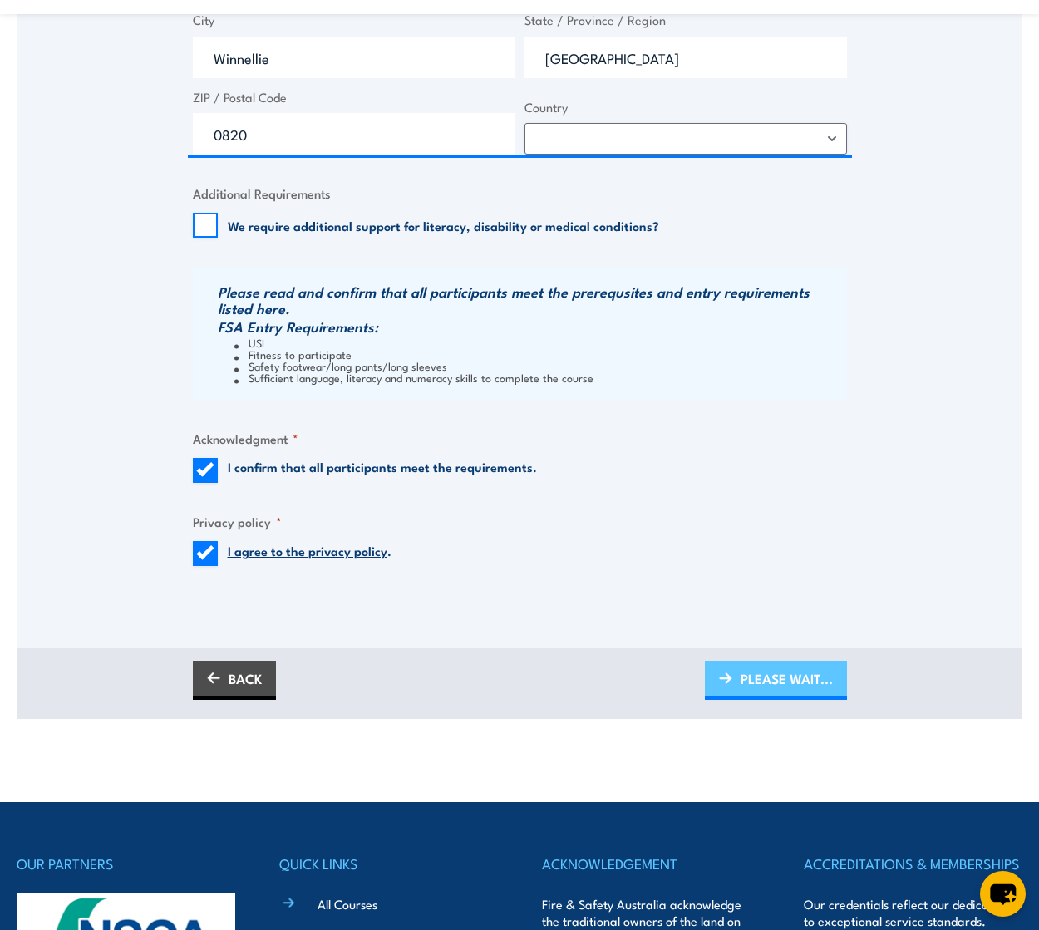
click at [790, 688] on span "PLEASE WAIT..." at bounding box center [787, 679] width 92 height 44
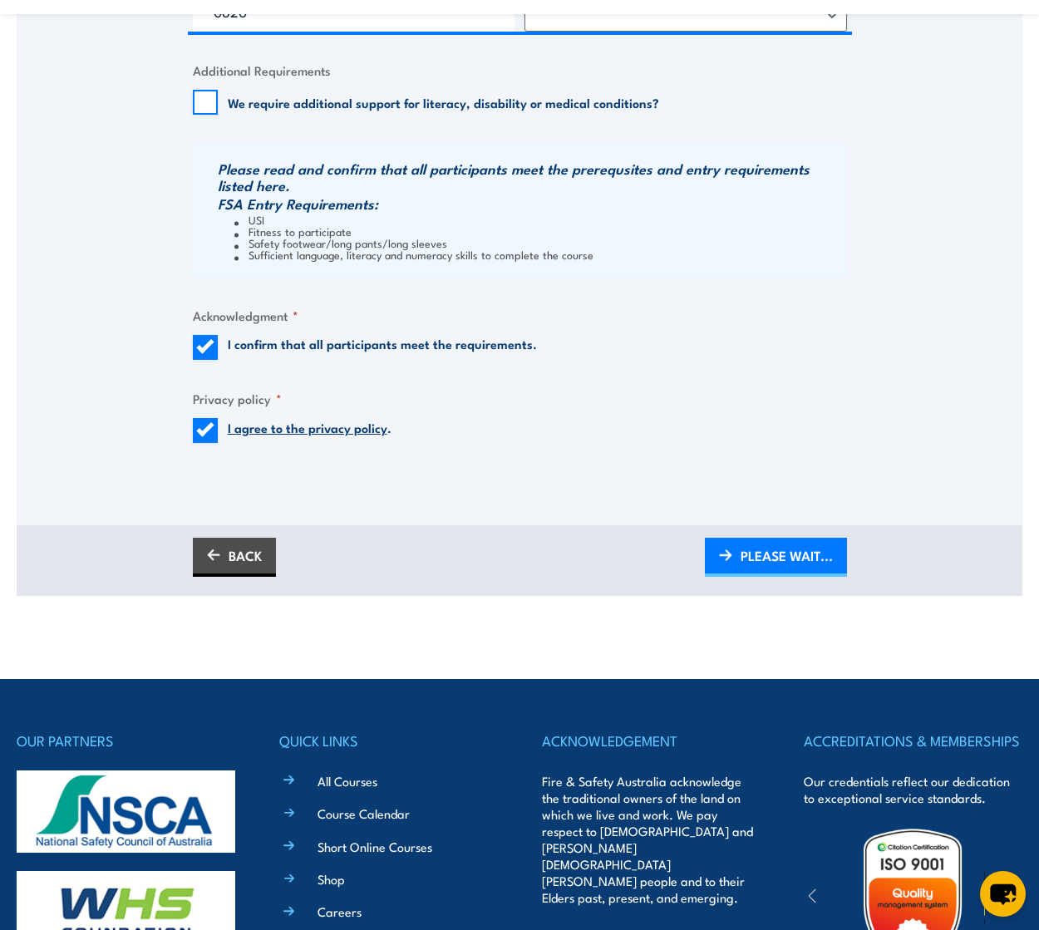
scroll to position [1433, 0]
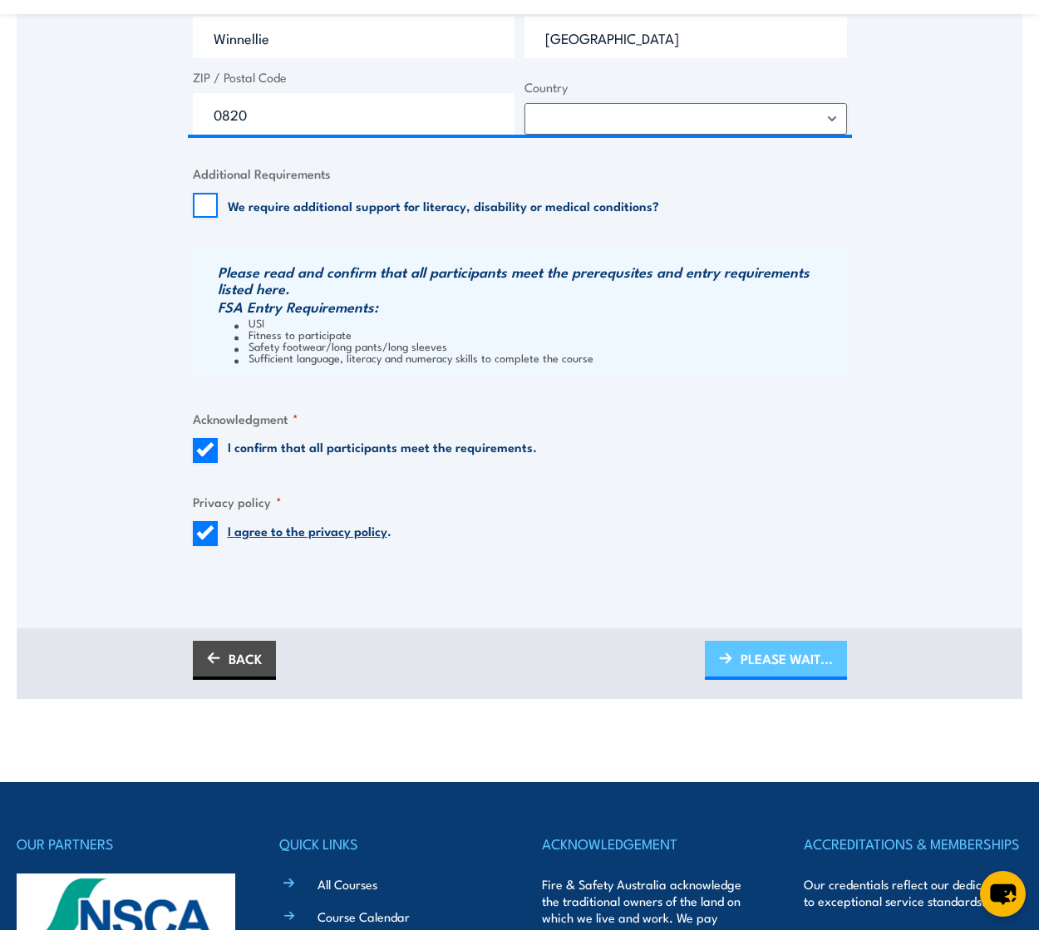
click at [783, 663] on span "PLEASE WAIT..." at bounding box center [787, 659] width 92 height 44
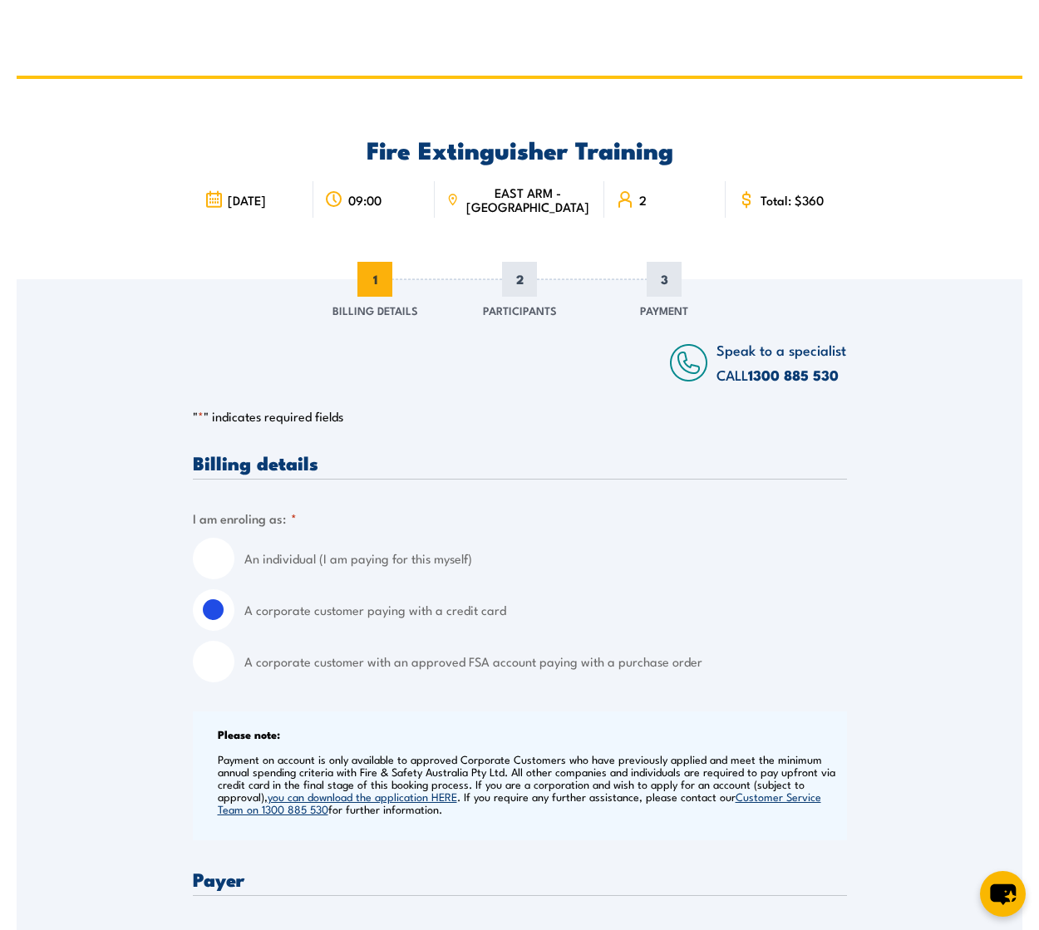
scroll to position [0, 0]
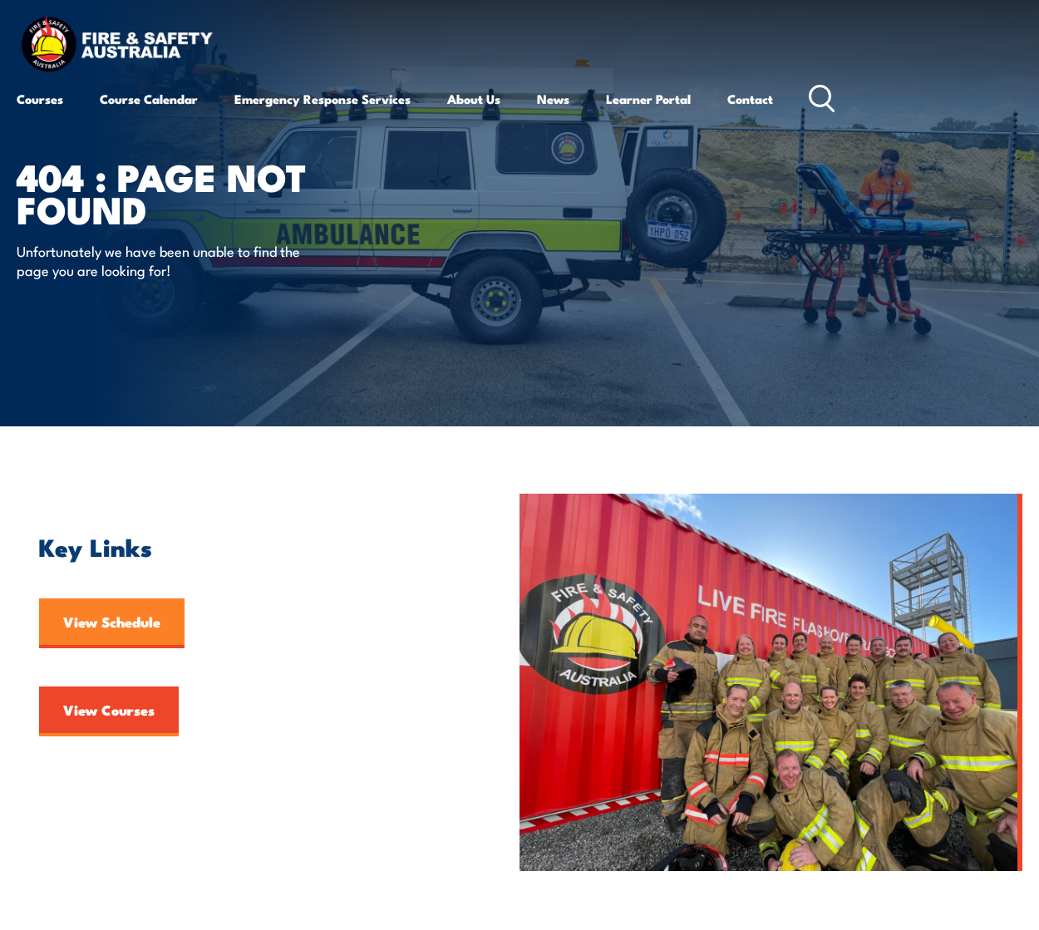
click at [94, 629] on link "View Schedule" at bounding box center [111, 624] width 145 height 50
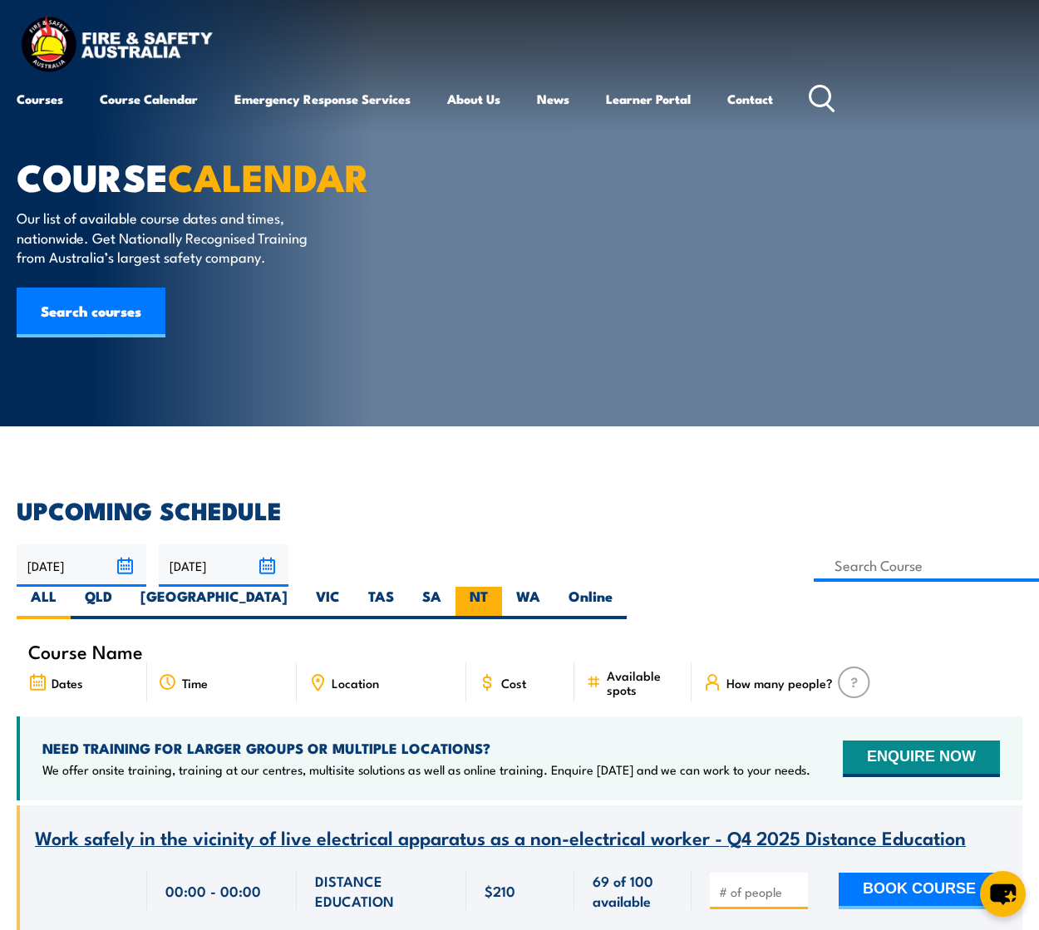
click at [502, 587] on label "NT" at bounding box center [479, 603] width 47 height 32
click at [499, 587] on input "NT" at bounding box center [493, 592] width 11 height 11
radio input "true"
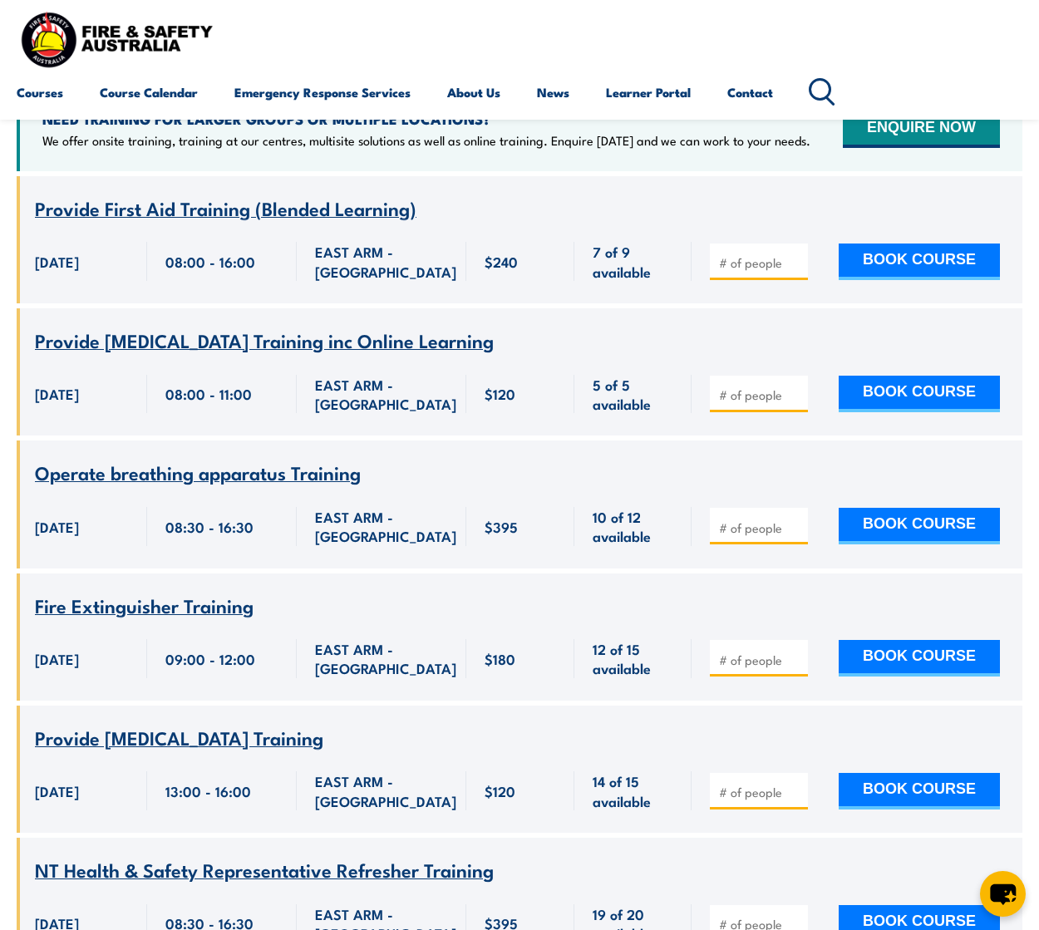
scroll to position [665, 0]
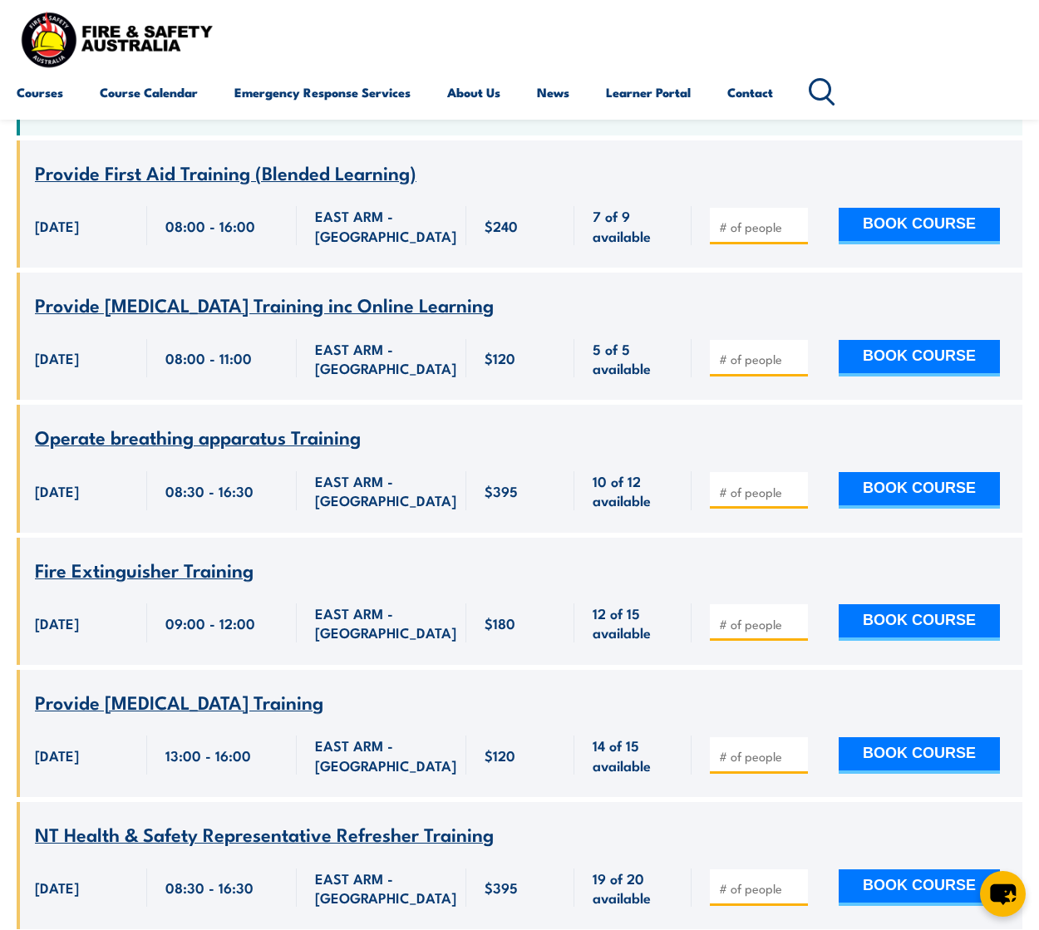
click at [739, 616] on input "number" at bounding box center [760, 624] width 83 height 17
click at [796, 616] on input "1" at bounding box center [760, 624] width 83 height 17
type input "2"
click at [796, 616] on input "2" at bounding box center [760, 624] width 83 height 17
click at [911, 604] on button "BOOK COURSE" at bounding box center [919, 622] width 161 height 37
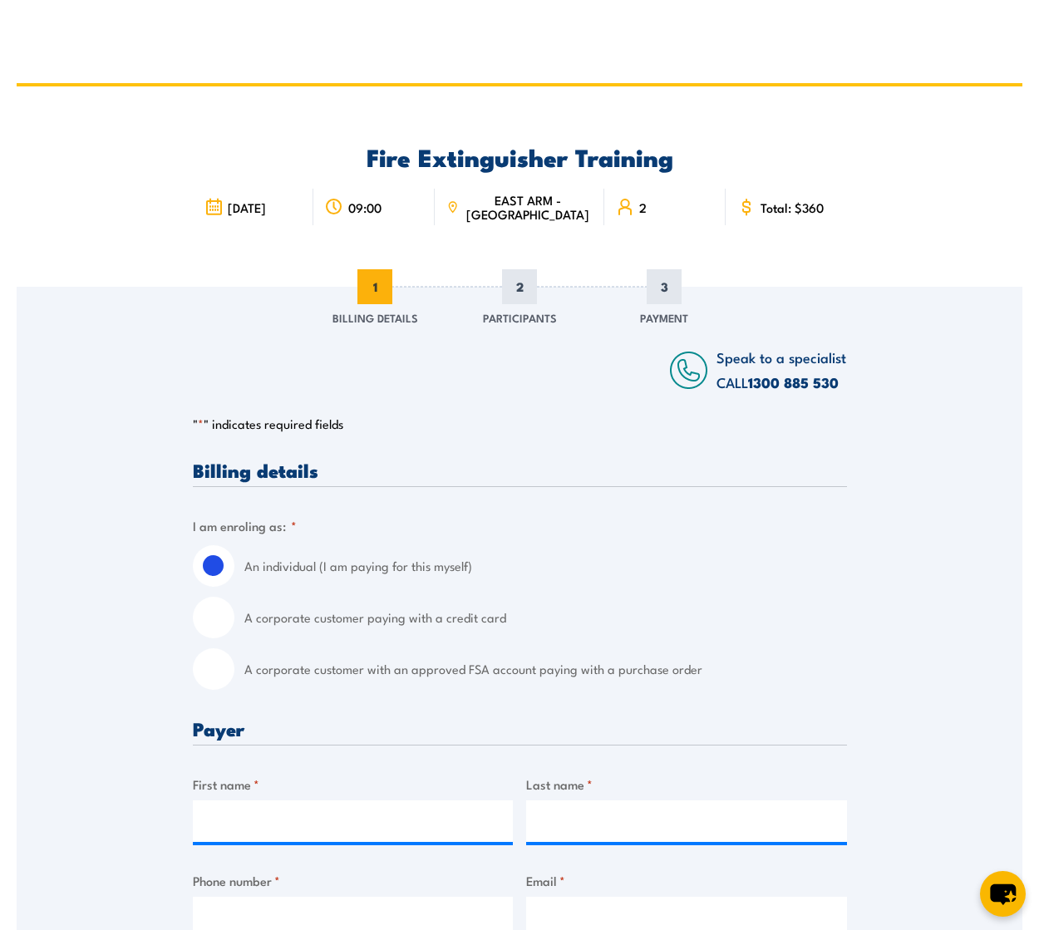
click at [215, 610] on input "A corporate customer paying with a credit card" at bounding box center [214, 618] width 42 height 42
radio input "true"
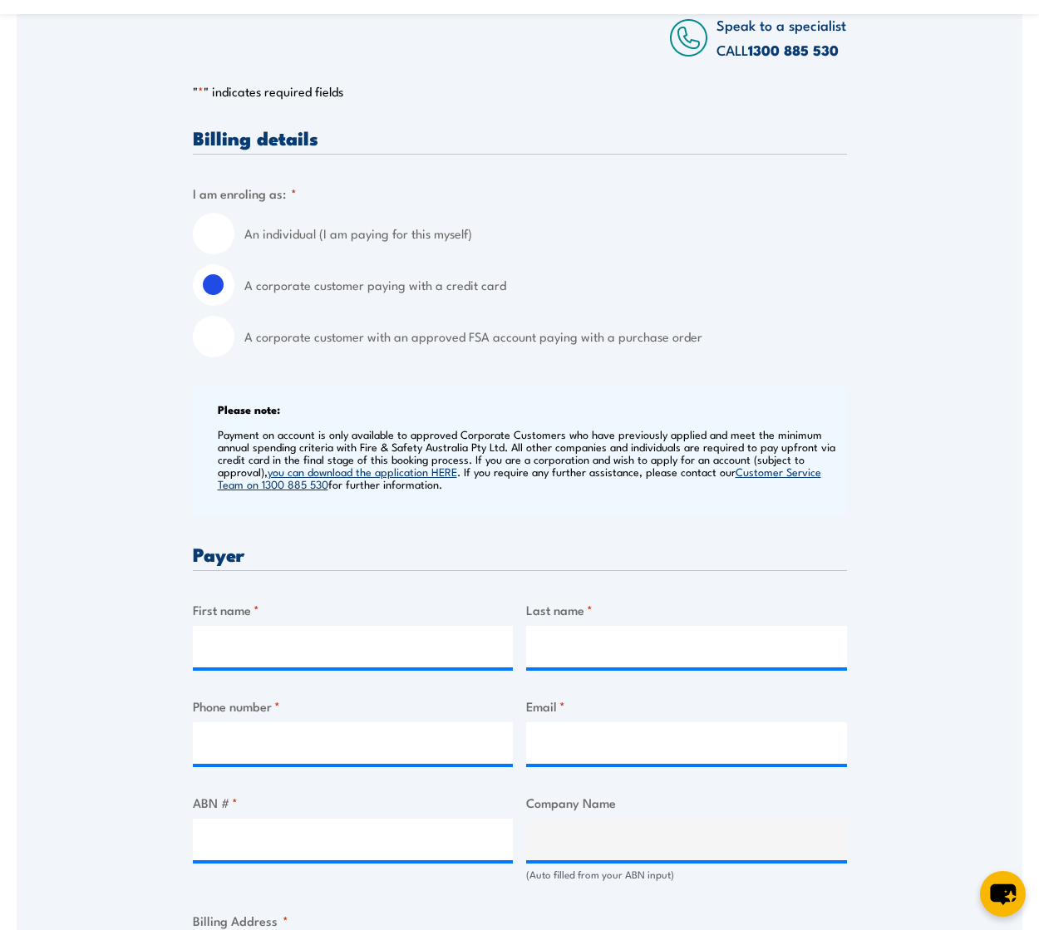
scroll to position [582, 0]
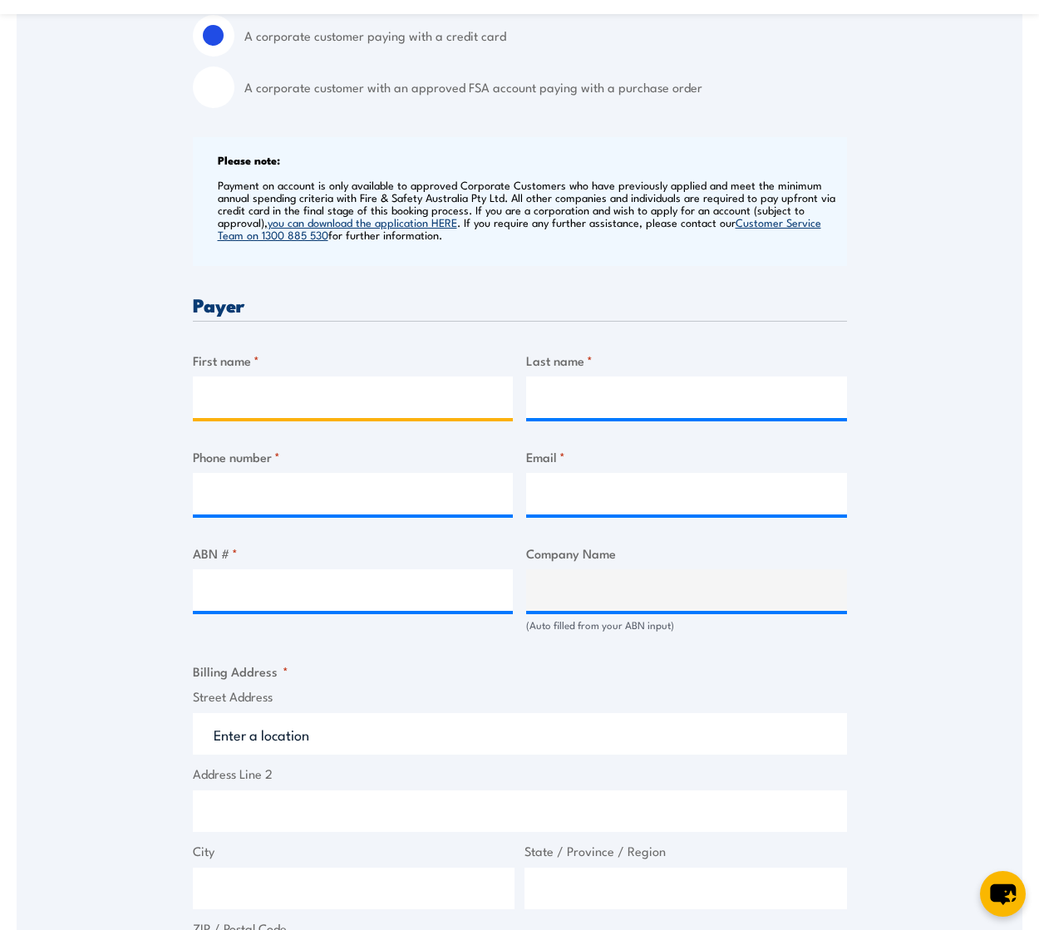
click at [243, 406] on input "First name *" at bounding box center [353, 398] width 321 height 42
type input "a"
type input "[PERSON_NAME]"
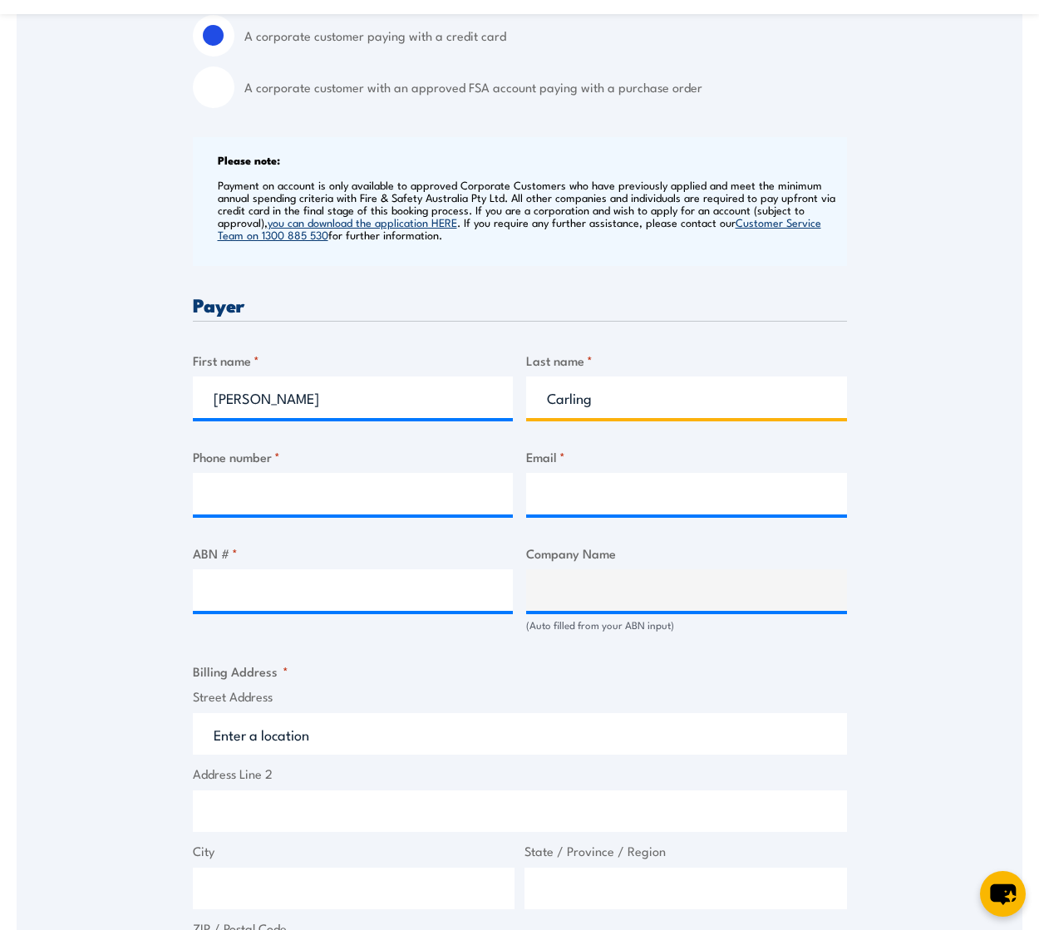
type input "Carling"
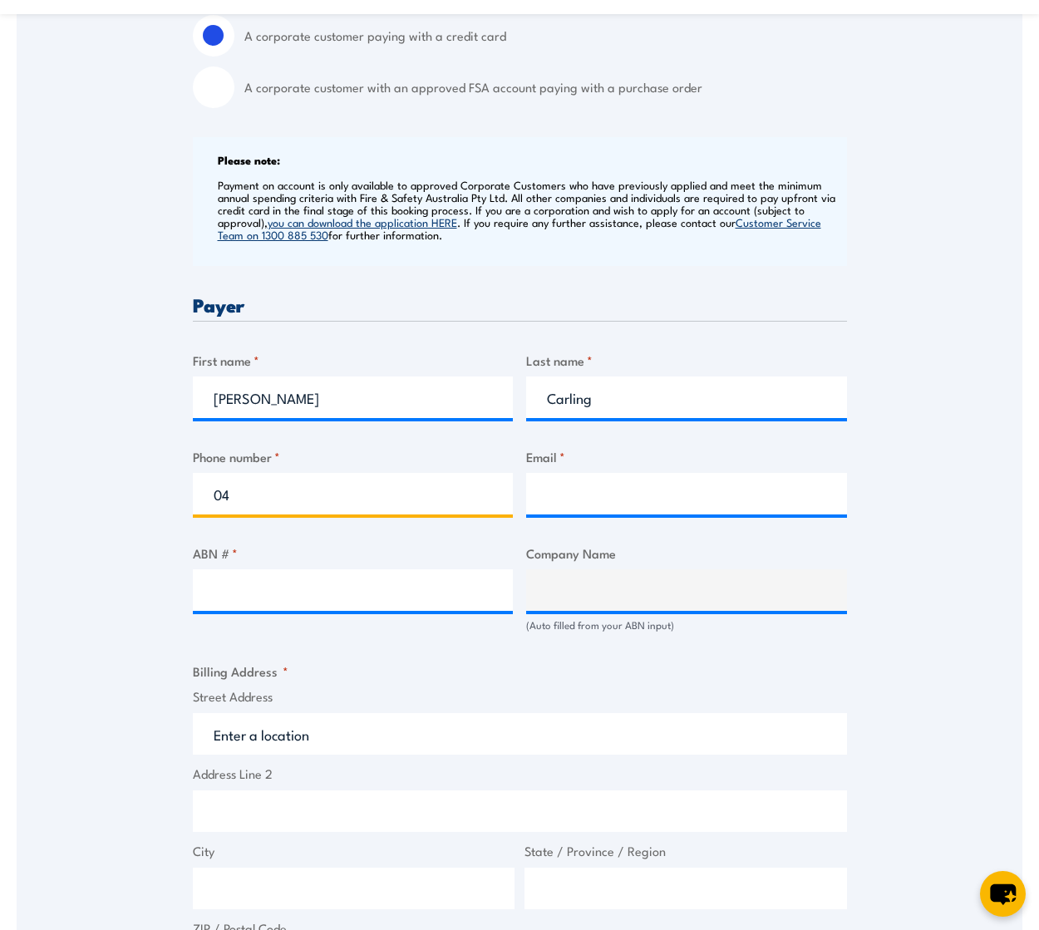
type input "0467613743"
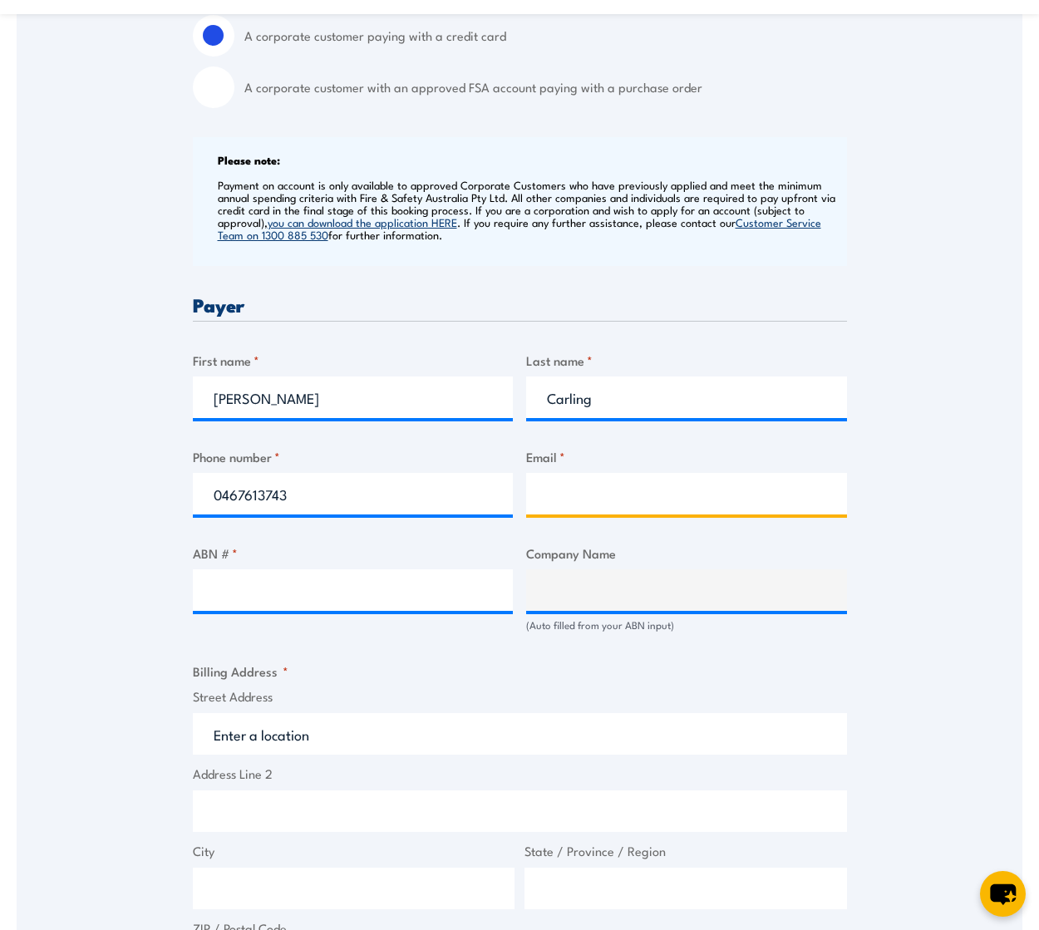
type input "[PERSON_NAME][EMAIL_ADDRESS][DOMAIN_NAME]"
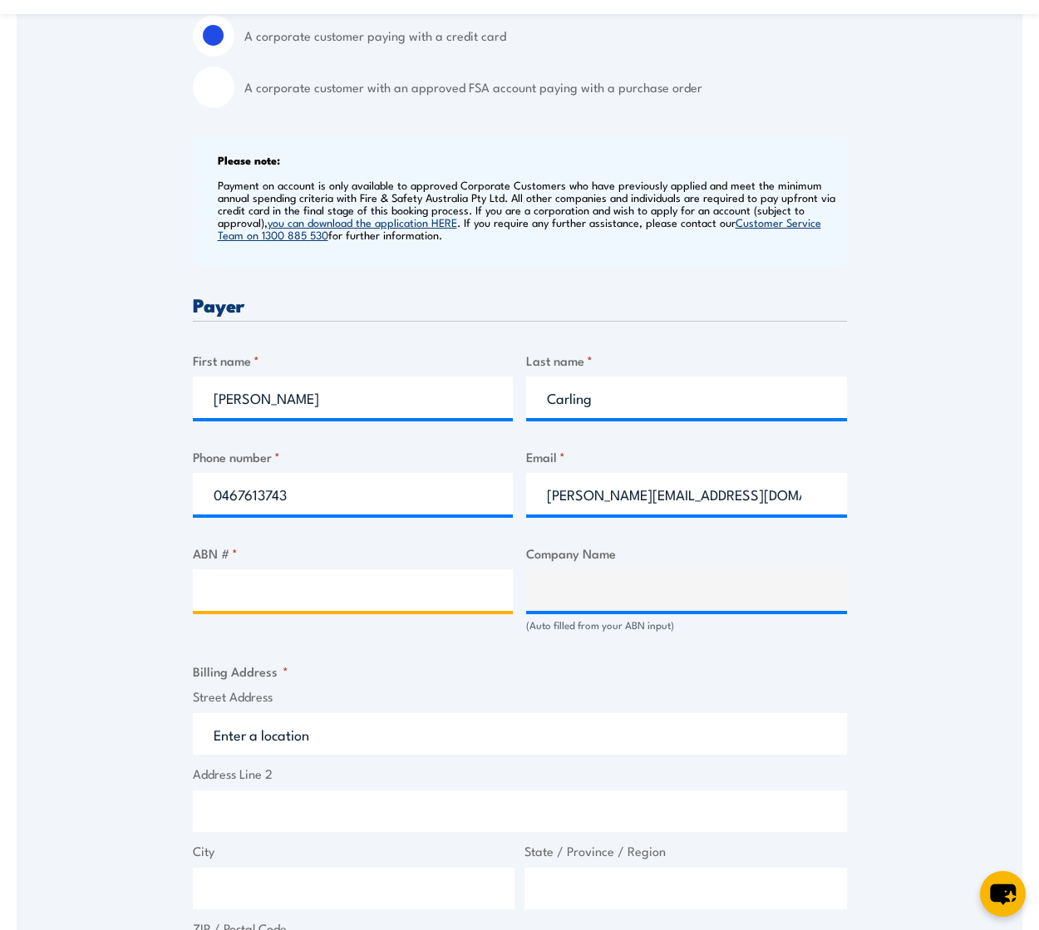
click at [309, 595] on input "ABN # *" at bounding box center [353, 591] width 321 height 42
click at [227, 593] on input "ABN # *" at bounding box center [353, 591] width 321 height 42
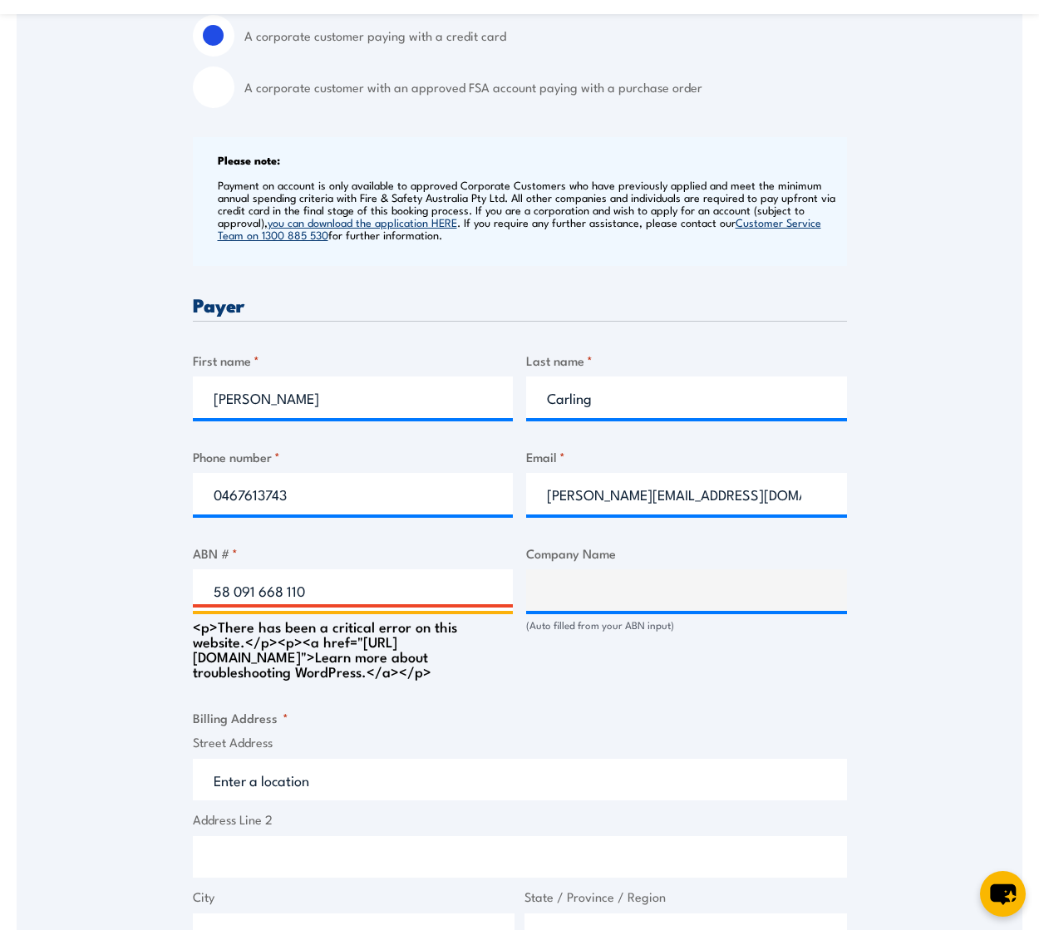
click at [326, 598] on input "58 091 668 110" at bounding box center [353, 591] width 321 height 42
click at [289, 594] on input "58 091 668 110" at bounding box center [353, 591] width 321 height 42
click at [261, 586] on input "58 091 668110" at bounding box center [353, 591] width 321 height 42
click at [234, 592] on input "58 091668110" at bounding box center [353, 591] width 321 height 42
type input "58091668110"
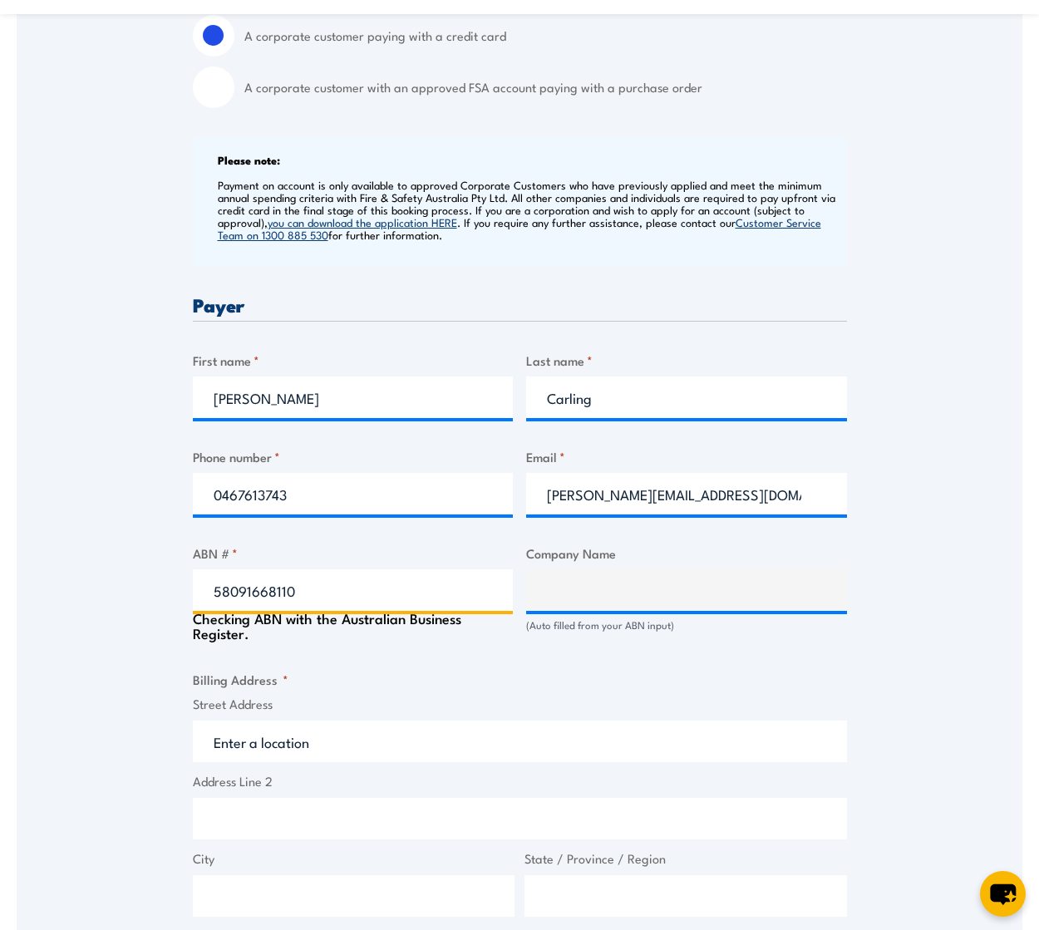
type input "APT MANAGEMENT SERVICES PTY LIMITED"
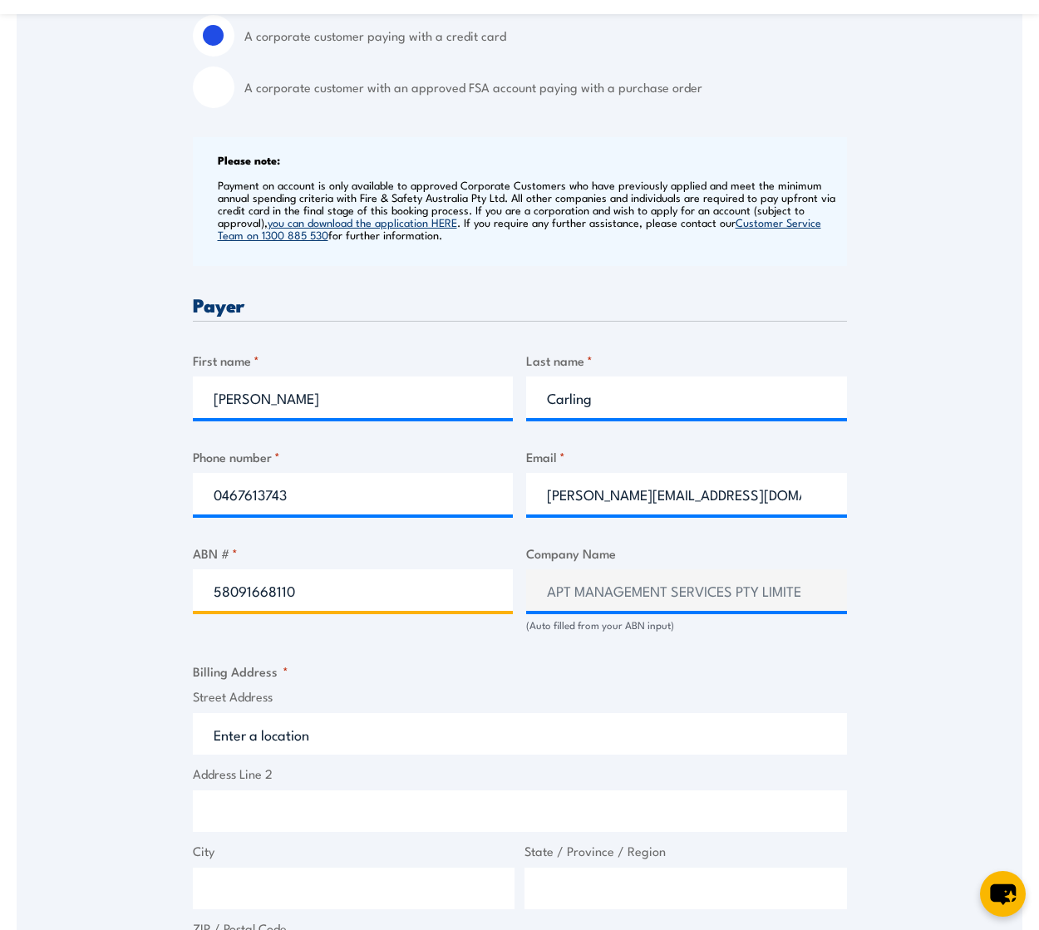
type input "58091668110"
click at [328, 739] on input "Street Address" at bounding box center [520, 734] width 654 height 42
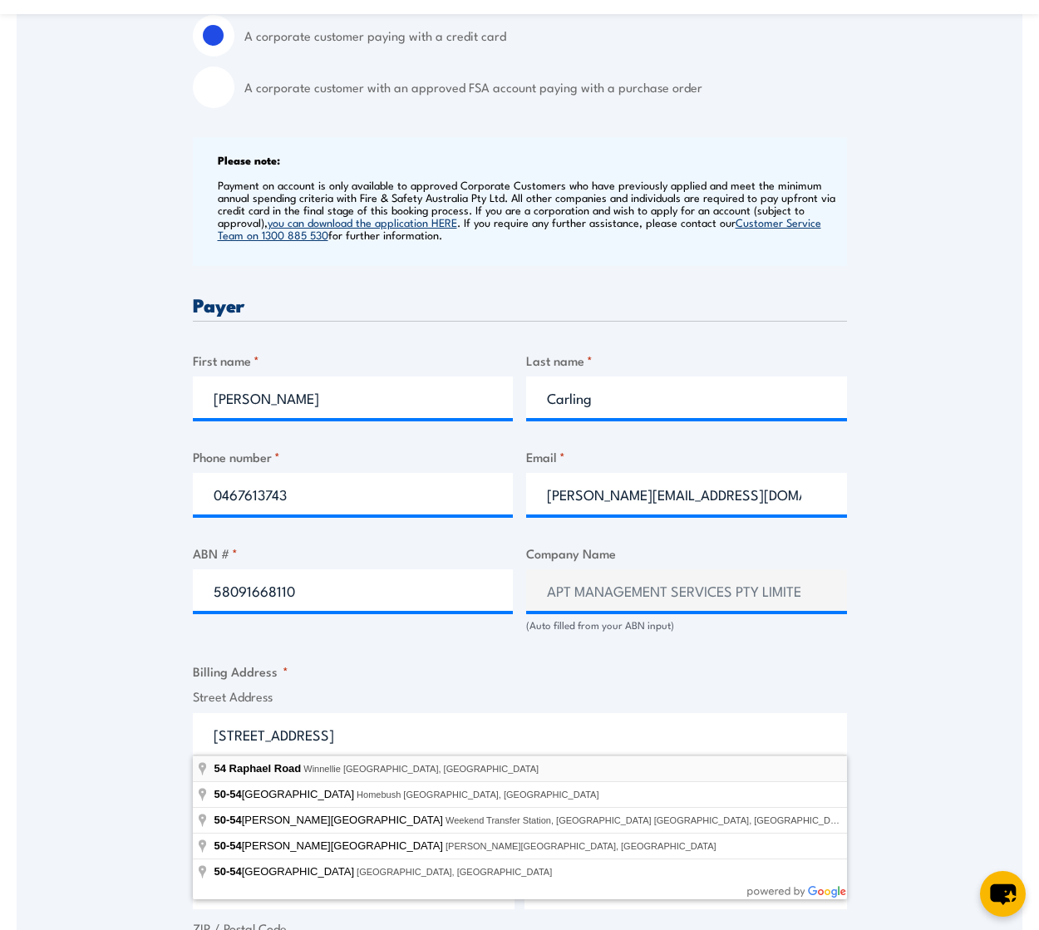
type input "54 Raphael Road, Winnellie NT, Australia"
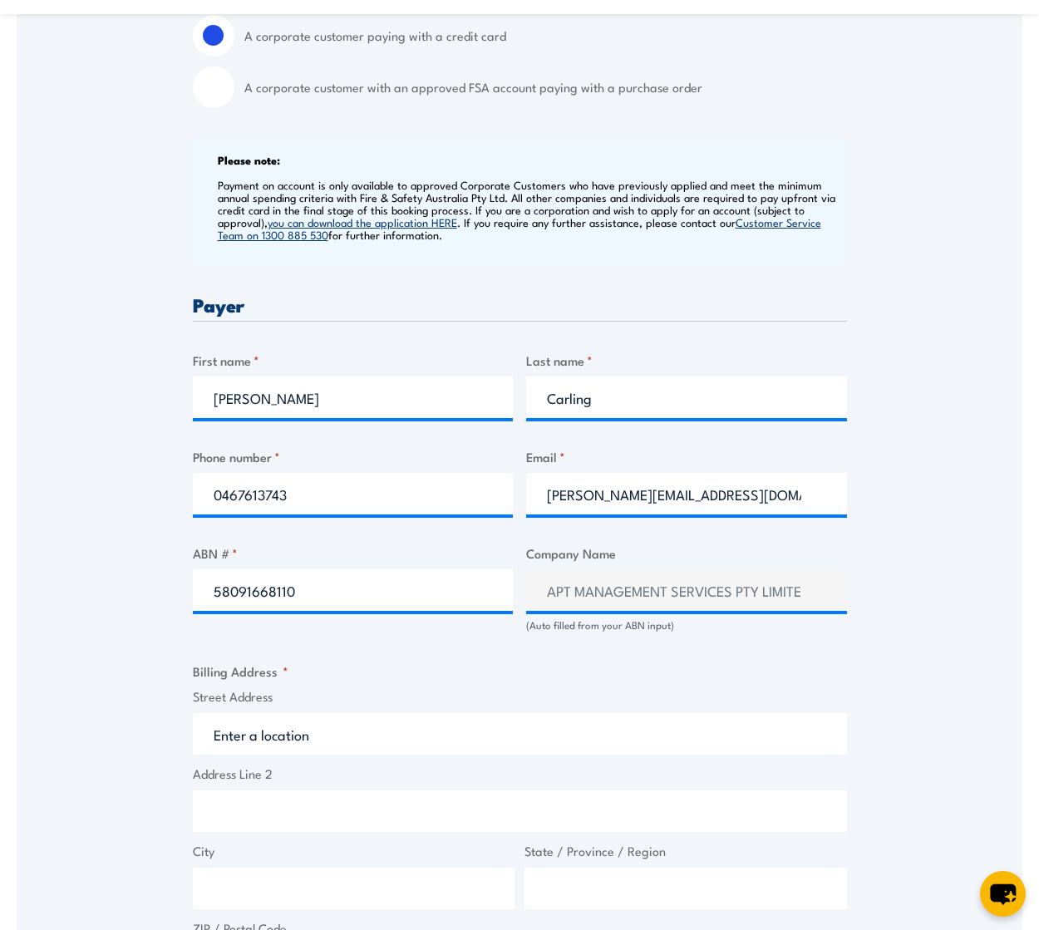
type input "54 Raphael Rd"
type input "Winnellie"
type input "Northern Territory"
type input "0820"
select select "Australia"
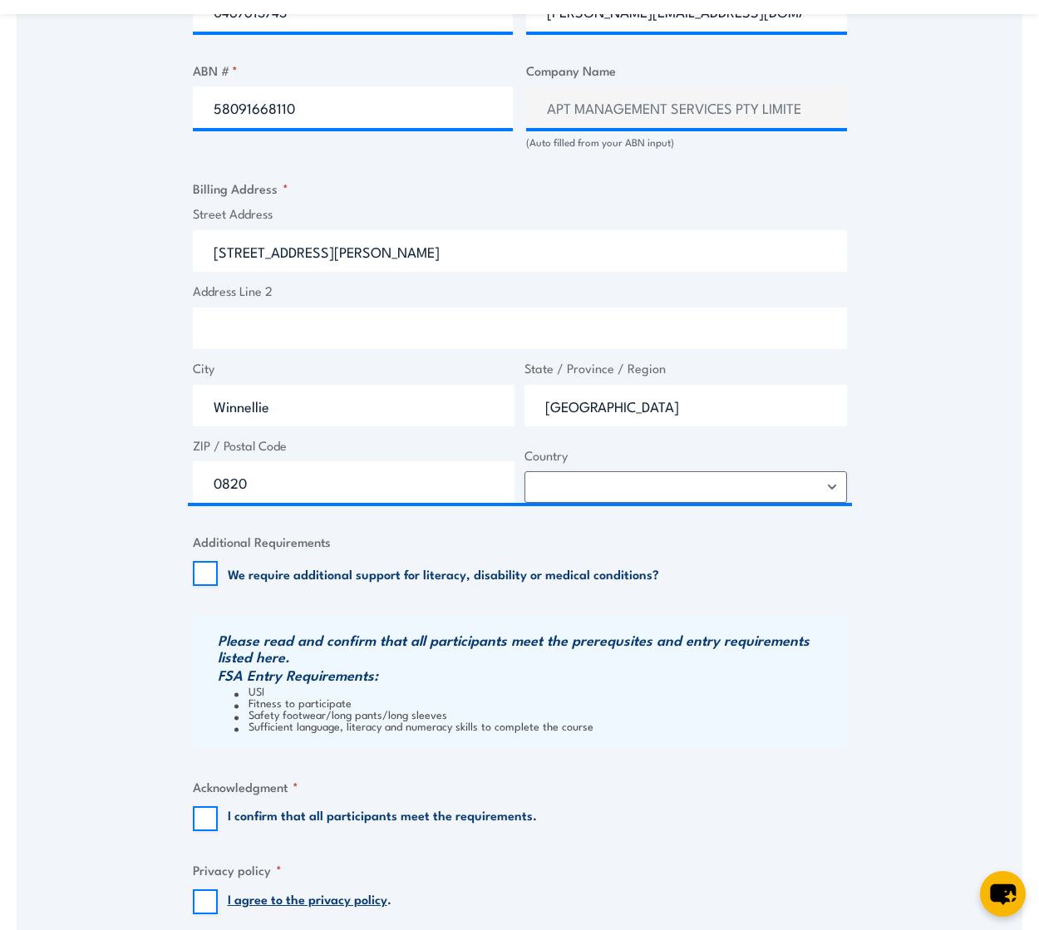
scroll to position [1164, 0]
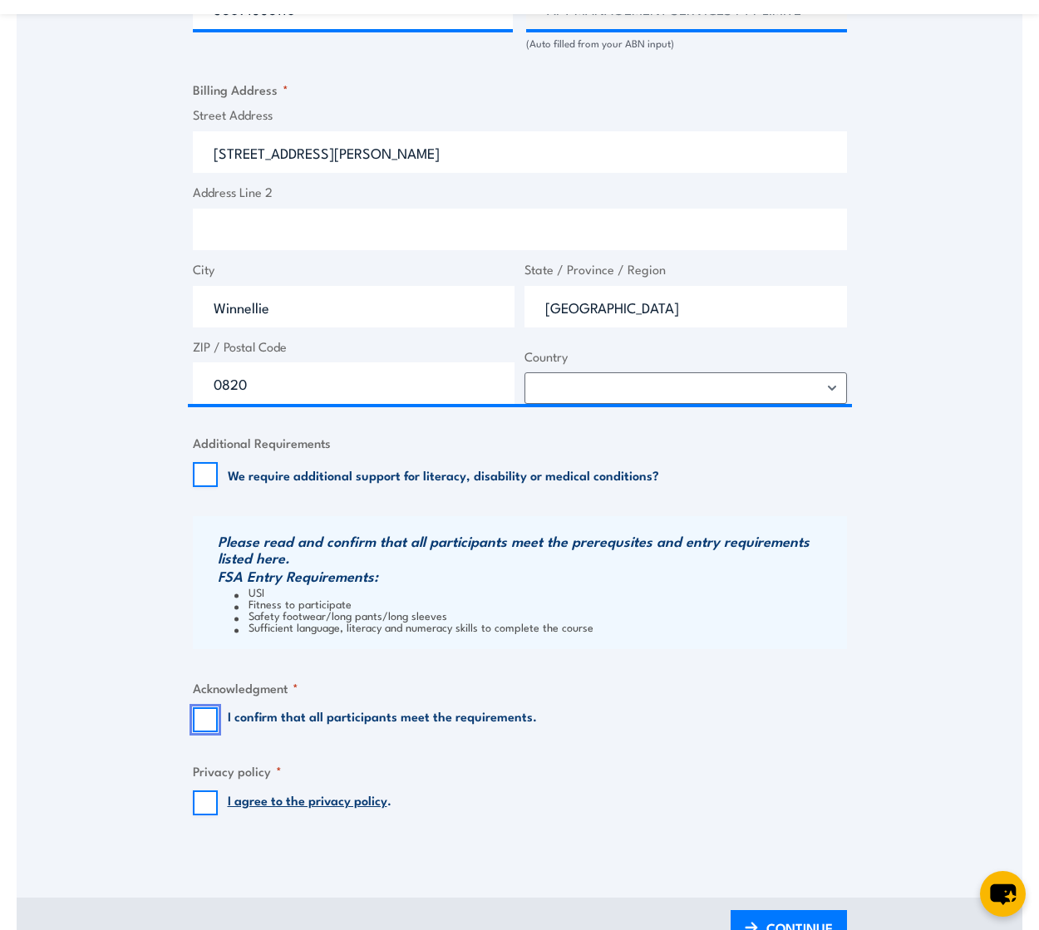
click at [209, 716] on input "I confirm that all participants meet the requirements." at bounding box center [205, 720] width 25 height 25
checkbox input "true"
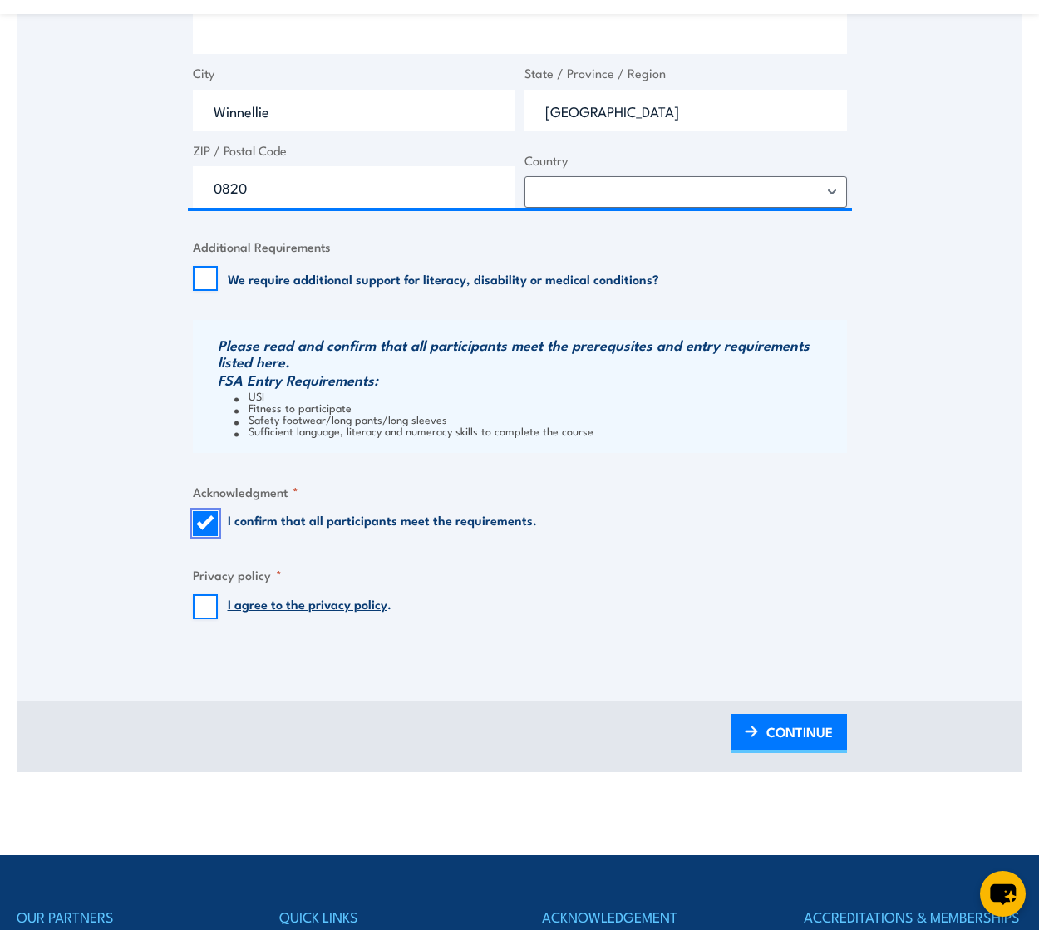
scroll to position [1413, 0]
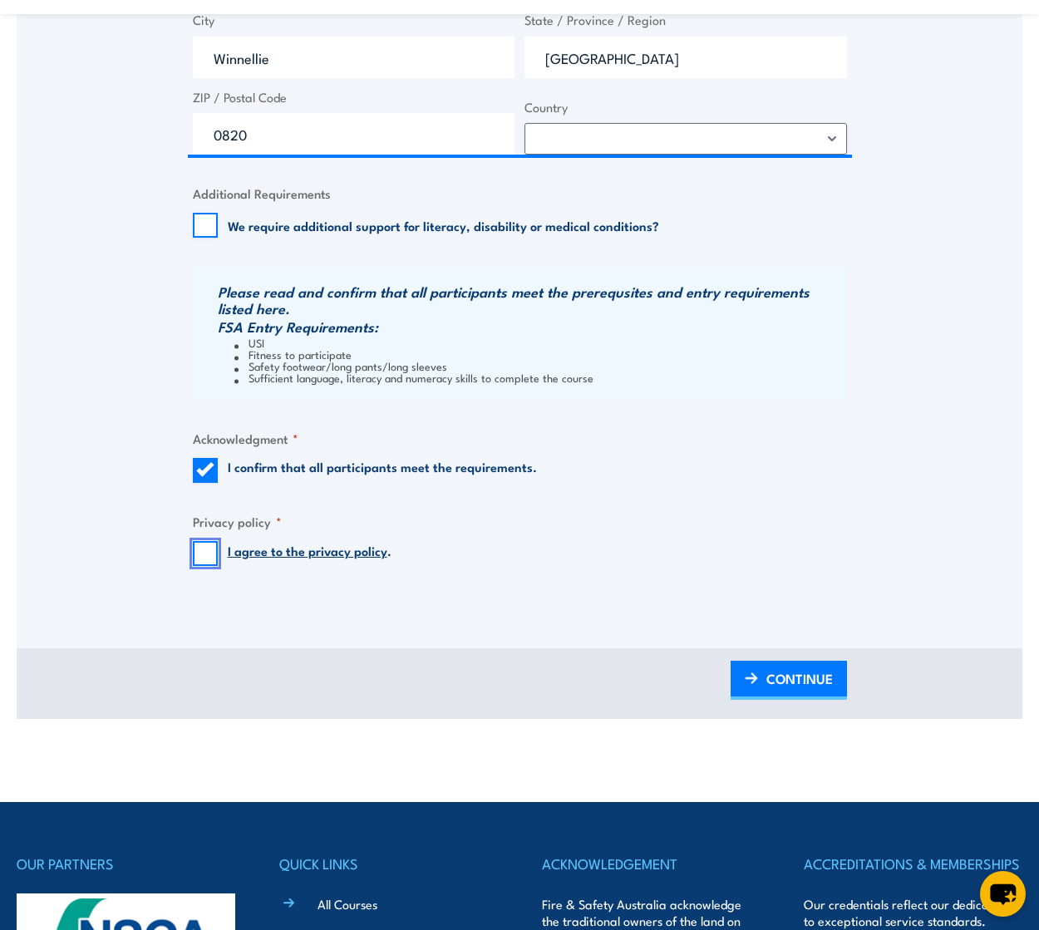
click at [214, 547] on input "I agree to the privacy policy ." at bounding box center [205, 553] width 25 height 25
checkbox input "true"
click at [800, 676] on span "CONTINUE" at bounding box center [800, 679] width 67 height 44
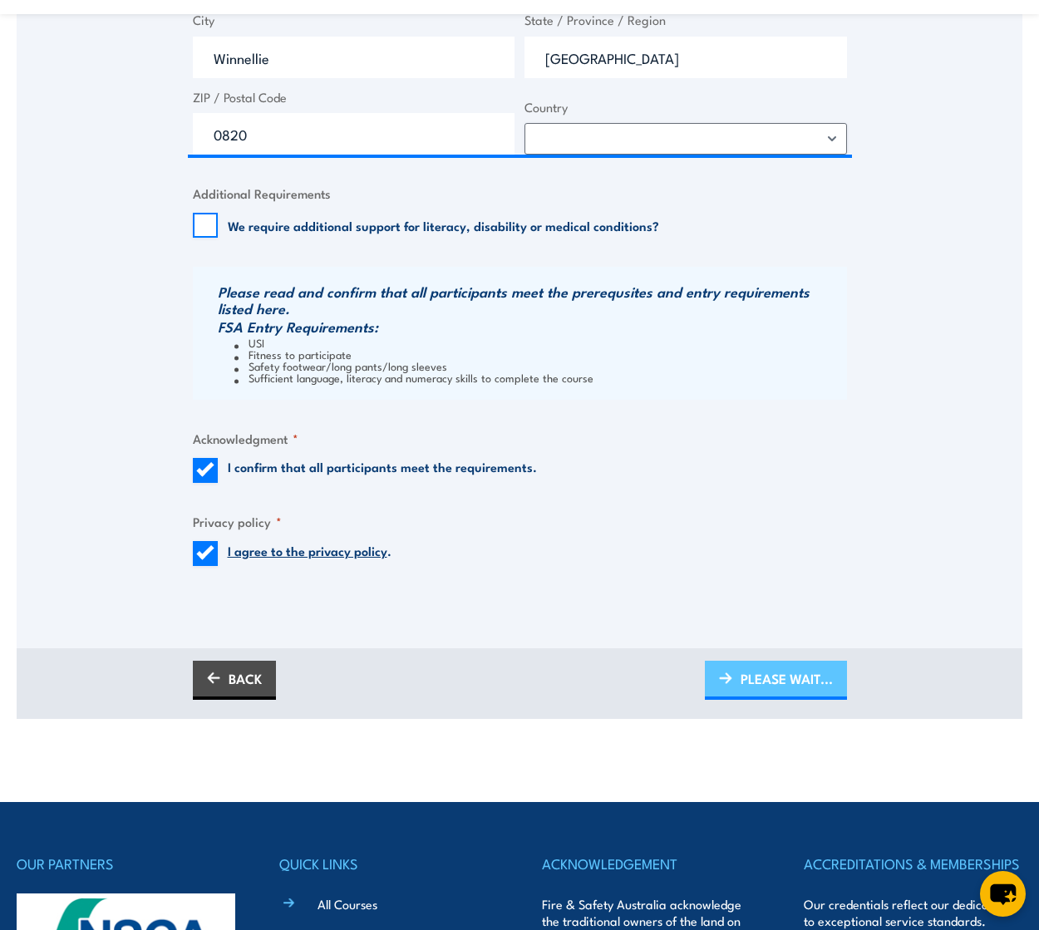
scroll to position [0, 0]
click at [793, 683] on span "PLEASE WAIT..." at bounding box center [787, 679] width 92 height 44
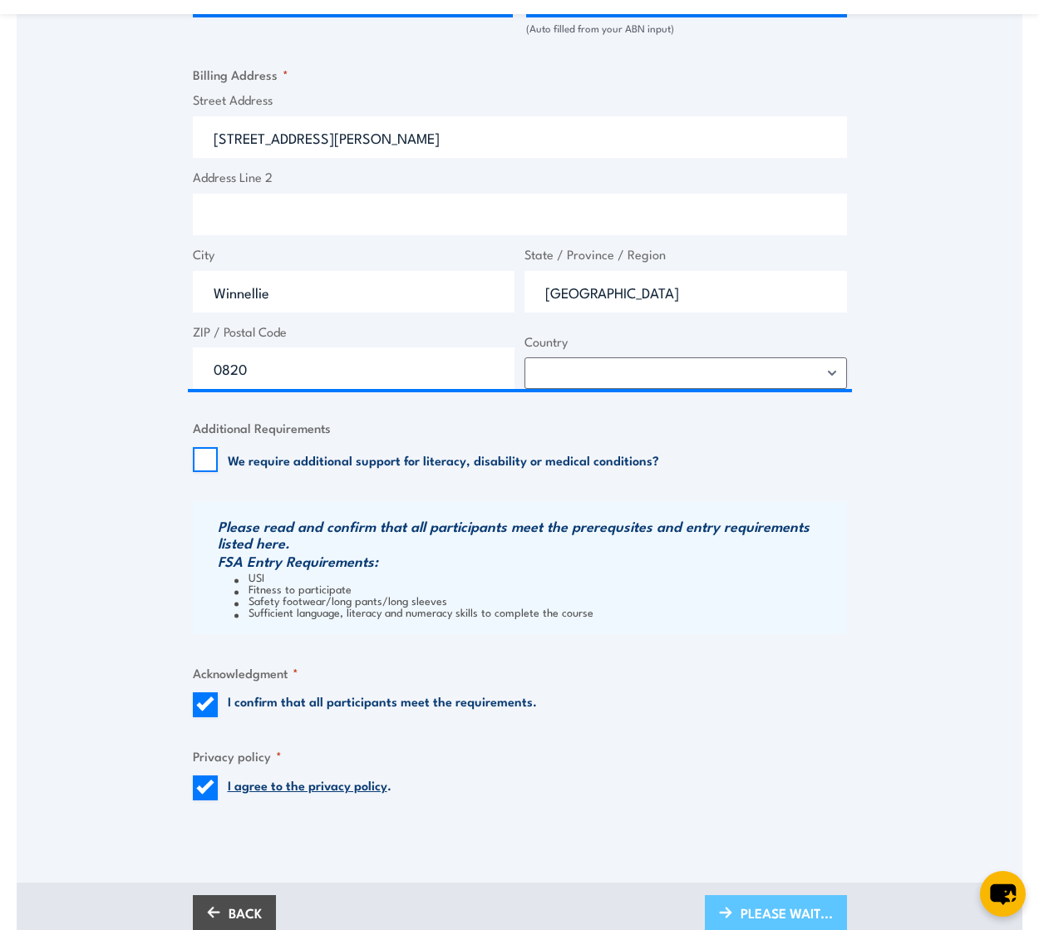
scroll to position [1330, 0]
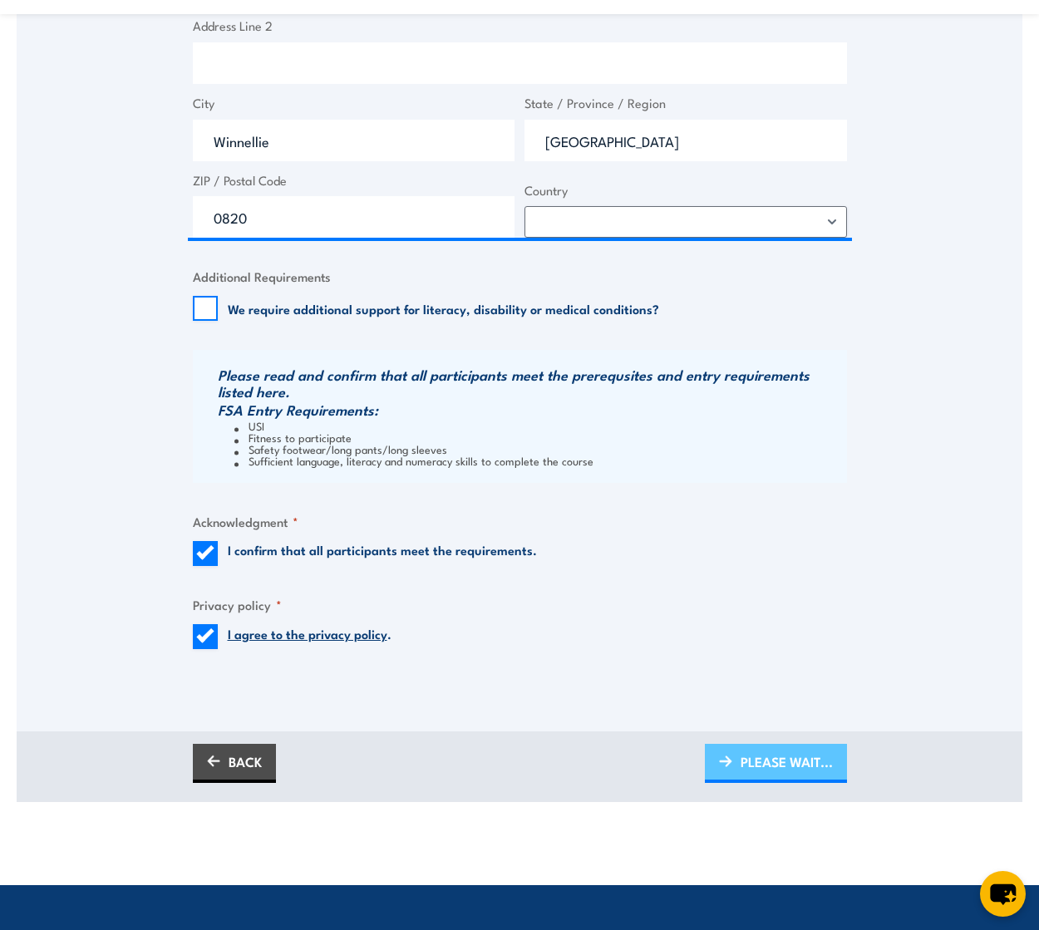
click at [784, 763] on span "PLEASE WAIT..." at bounding box center [787, 762] width 92 height 44
click at [787, 767] on span "PLEASE WAIT..." at bounding box center [787, 762] width 92 height 44
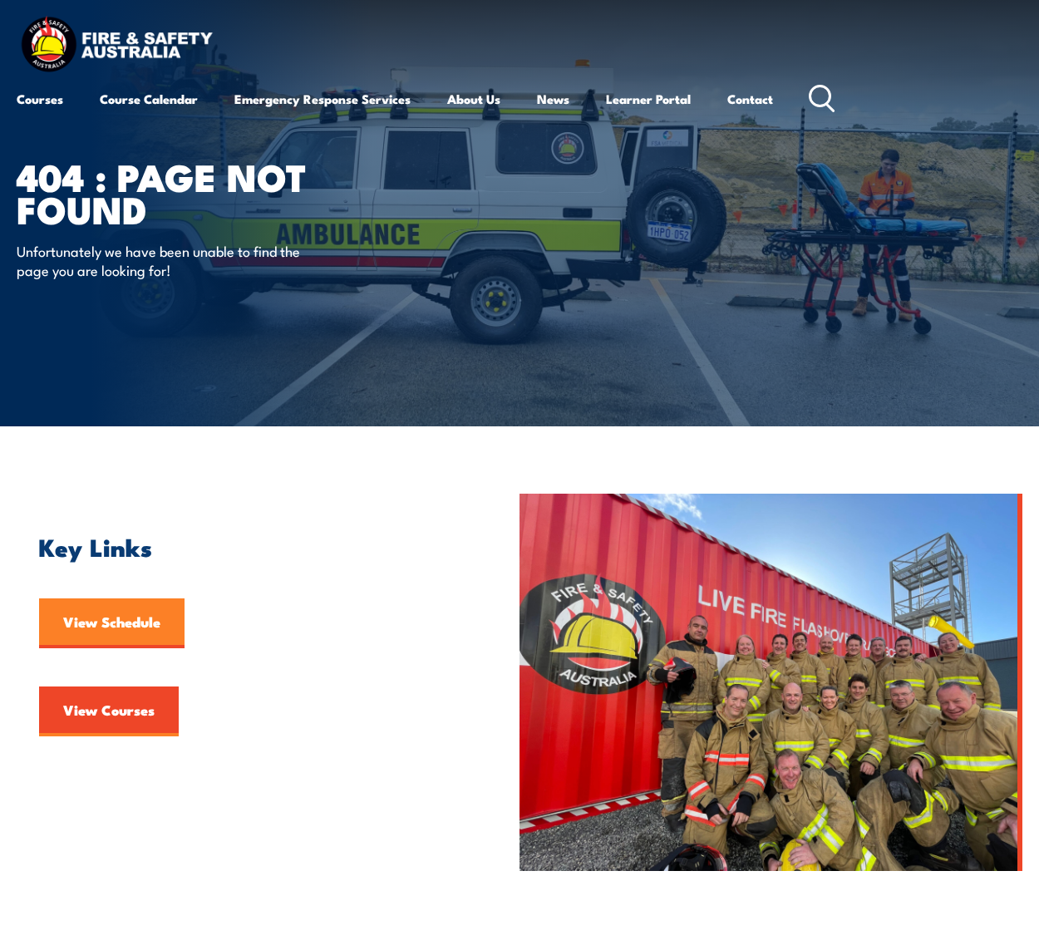
click at [105, 625] on link "View Schedule" at bounding box center [111, 624] width 145 height 50
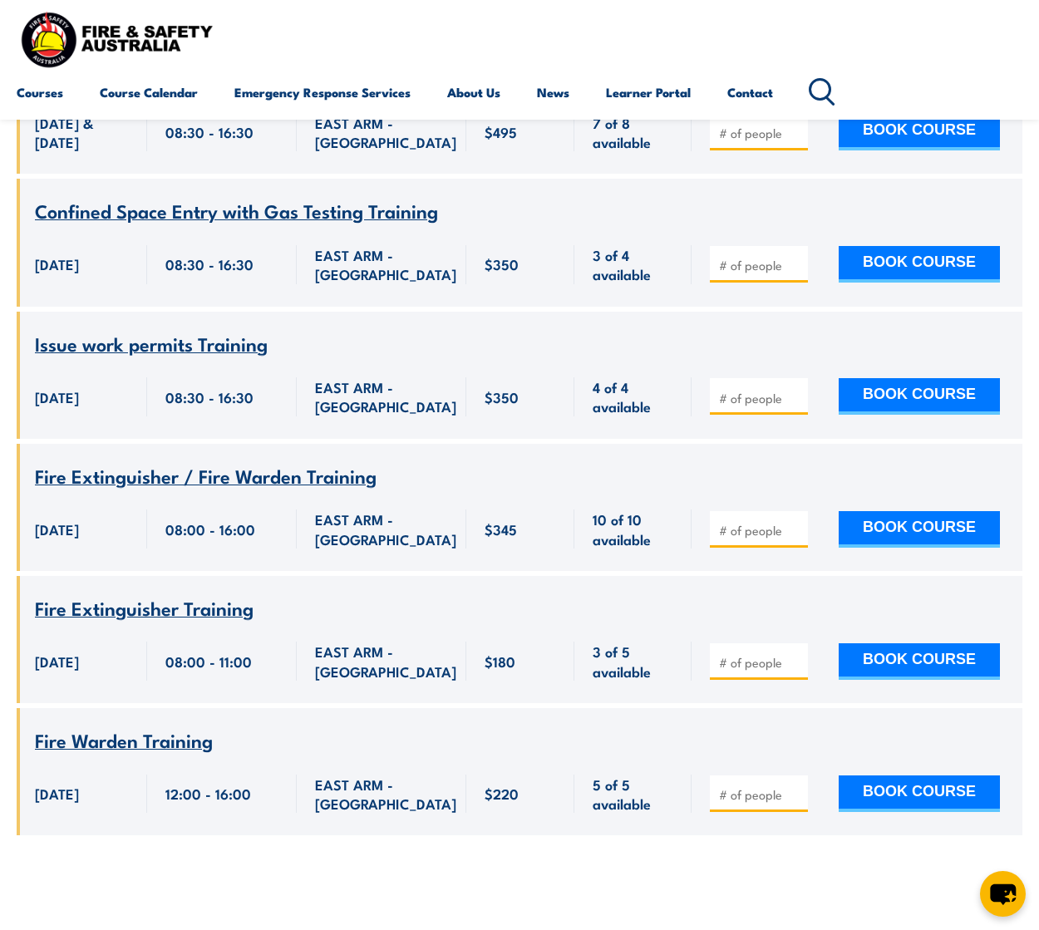
scroll to position [4490, 0]
